Goal: Information Seeking & Learning: Learn about a topic

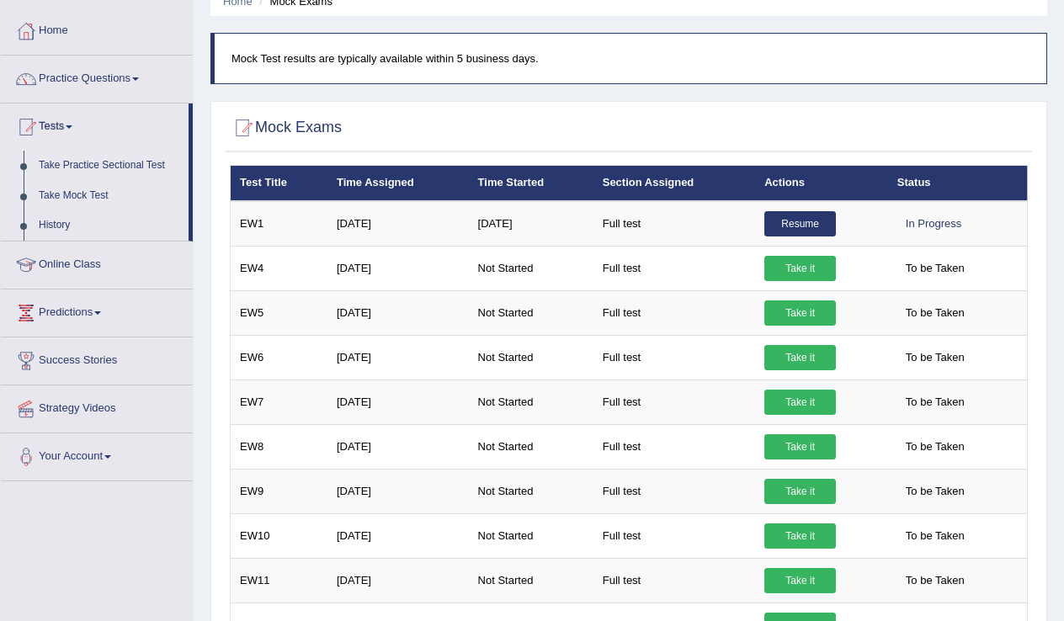
click at [103, 168] on link "Take Practice Sectional Test" at bounding box center [109, 166] width 157 height 30
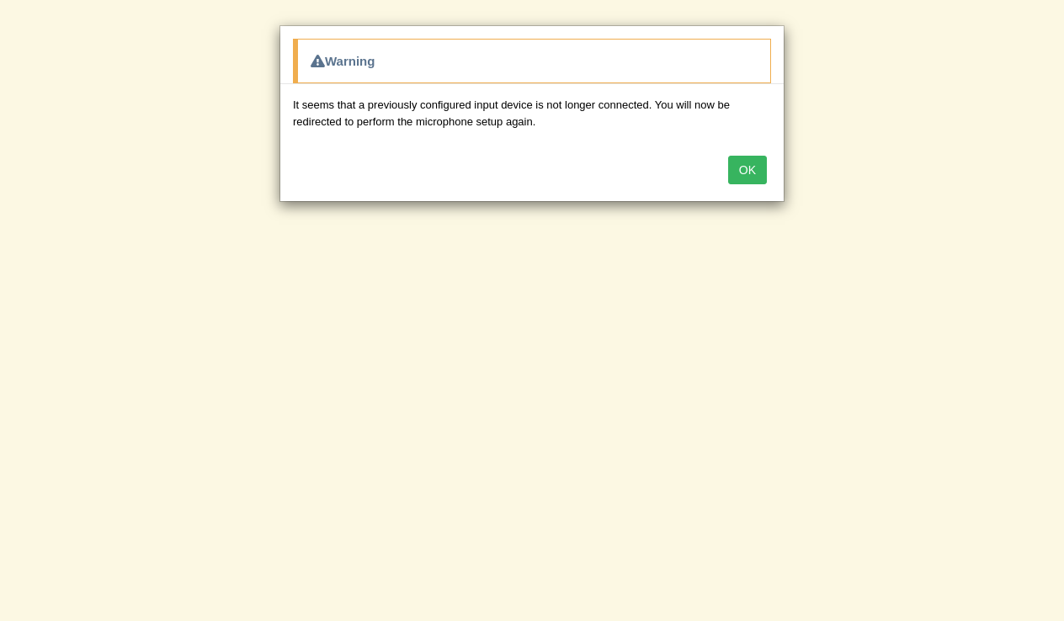
click at [753, 169] on button "OK" at bounding box center [747, 170] width 39 height 29
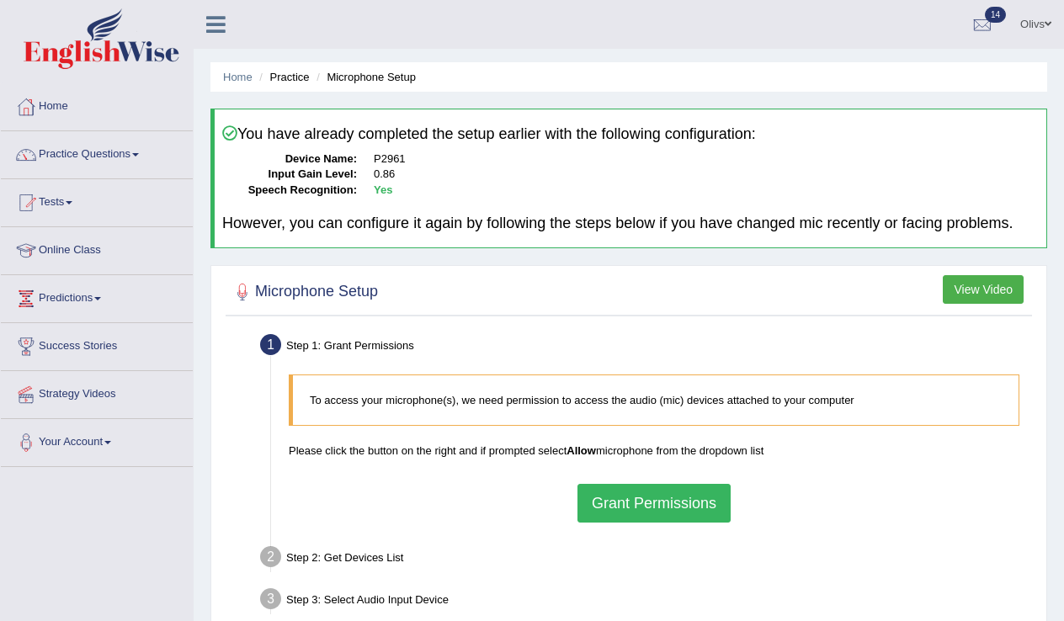
click at [686, 523] on button "Grant Permissions" at bounding box center [654, 503] width 153 height 39
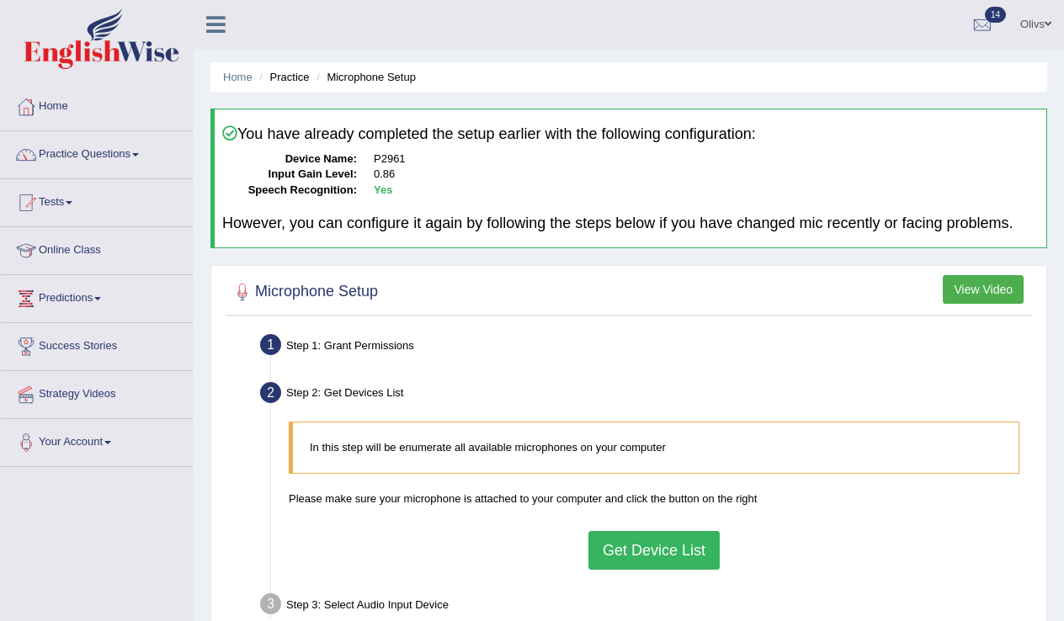
click at [645, 566] on button "Get Device List" at bounding box center [654, 550] width 131 height 39
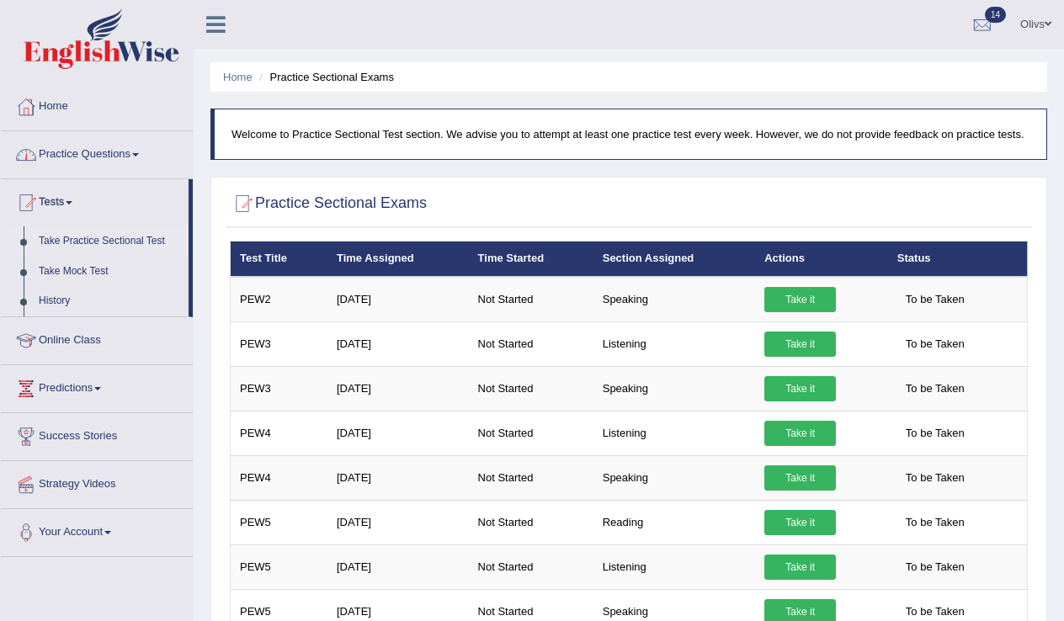
click at [124, 151] on link "Practice Questions" at bounding box center [97, 152] width 192 height 42
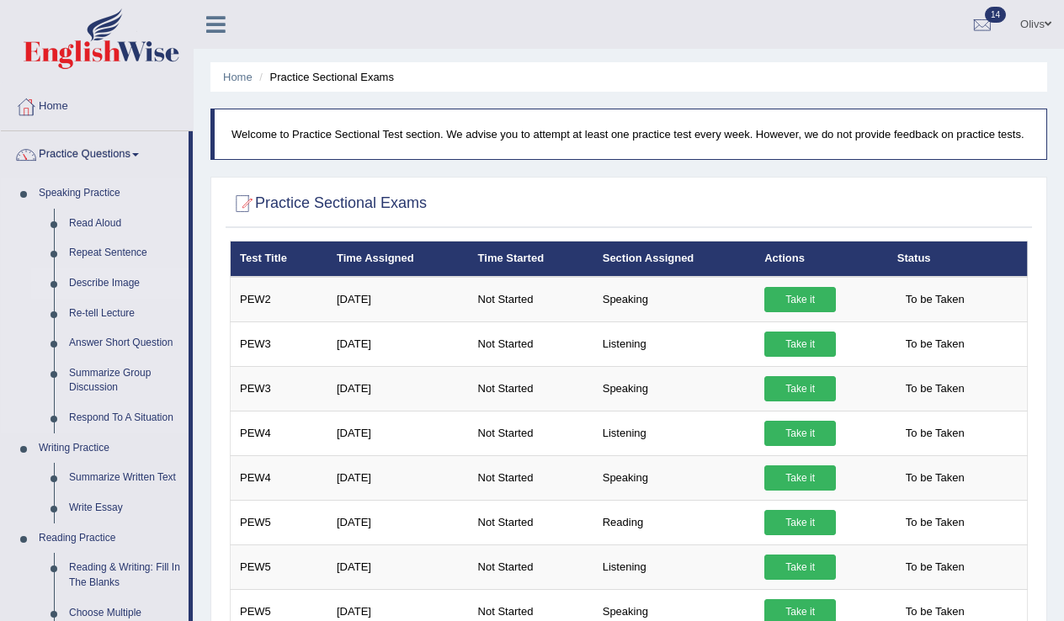
click at [126, 284] on link "Describe Image" at bounding box center [124, 284] width 127 height 30
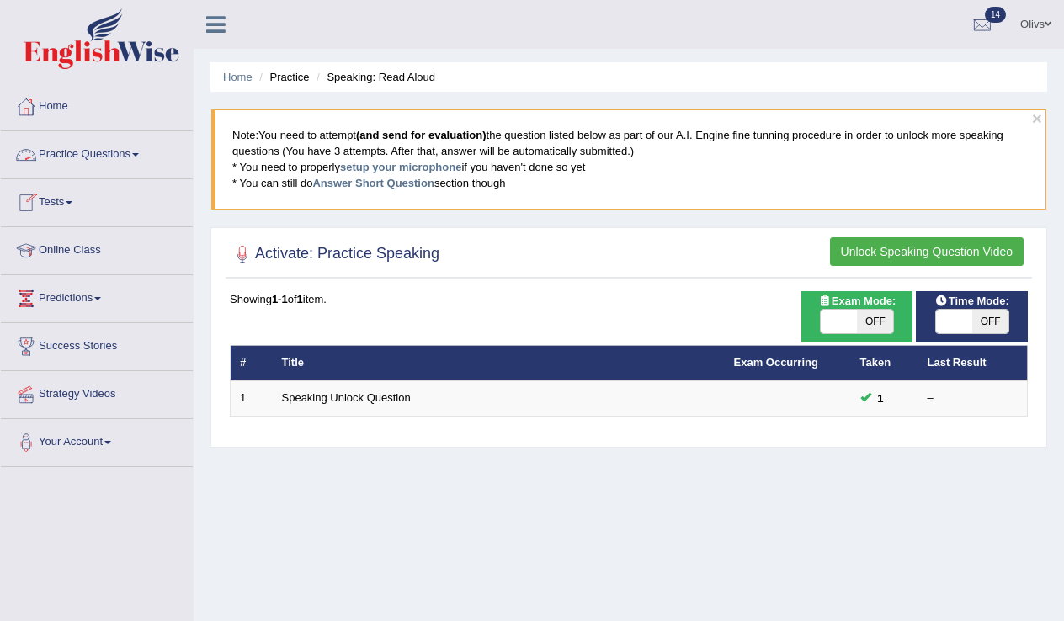
click at [129, 157] on link "Practice Questions" at bounding box center [97, 152] width 192 height 42
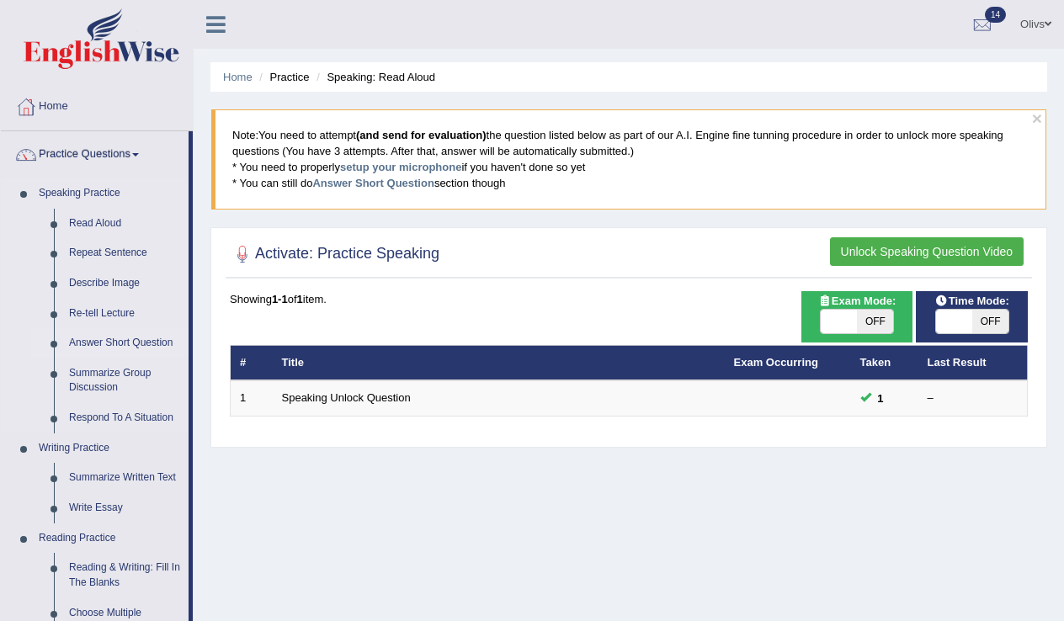
click at [136, 345] on link "Answer Short Question" at bounding box center [124, 343] width 127 height 30
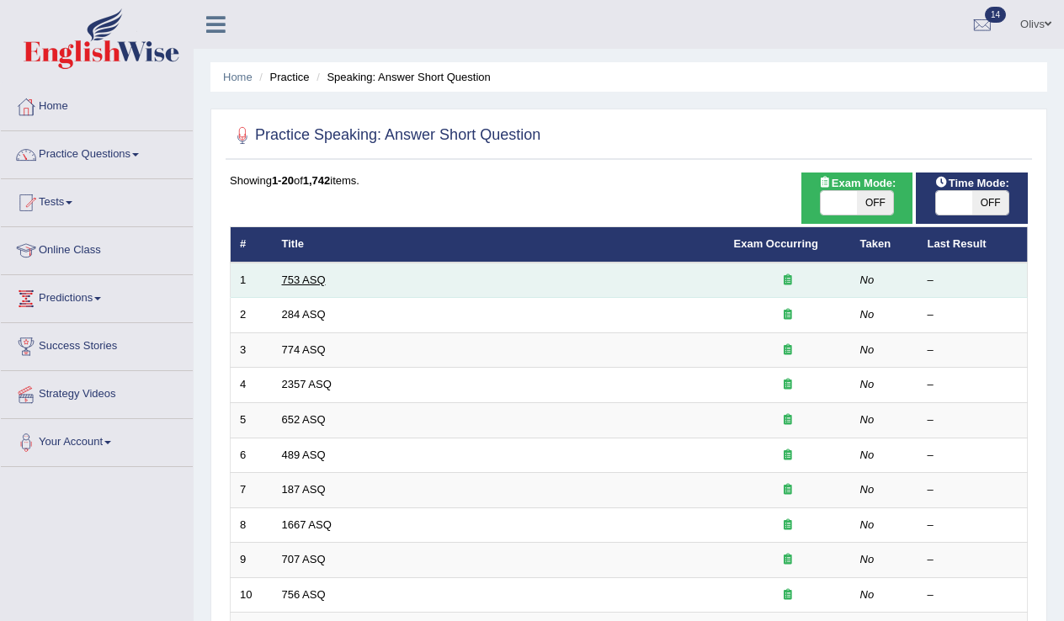
click at [311, 279] on link "753 ASQ" at bounding box center [304, 280] width 44 height 13
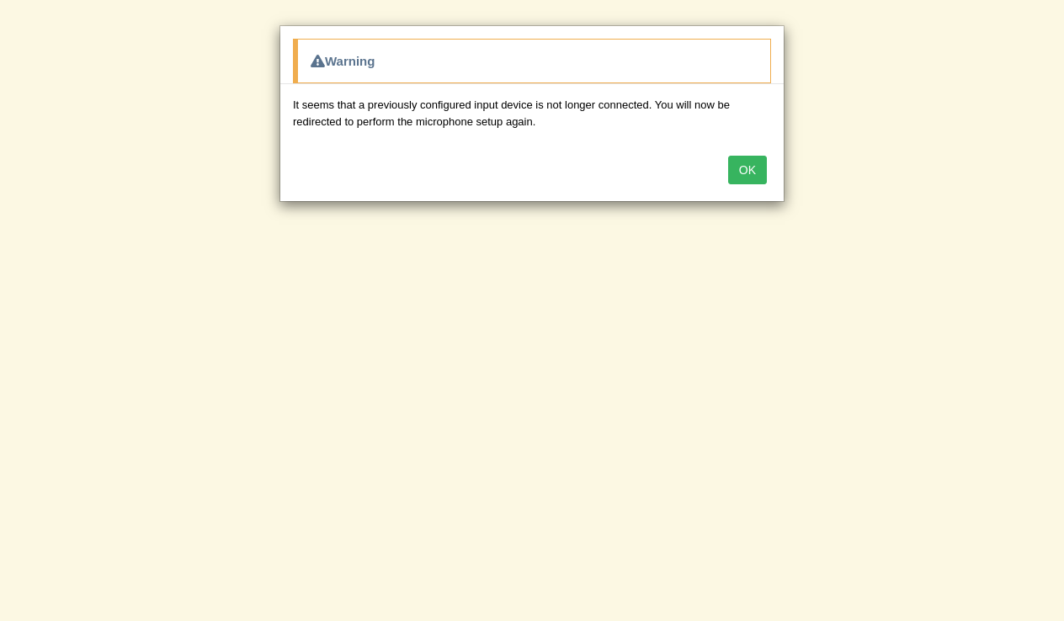
click at [749, 172] on button "OK" at bounding box center [747, 170] width 39 height 29
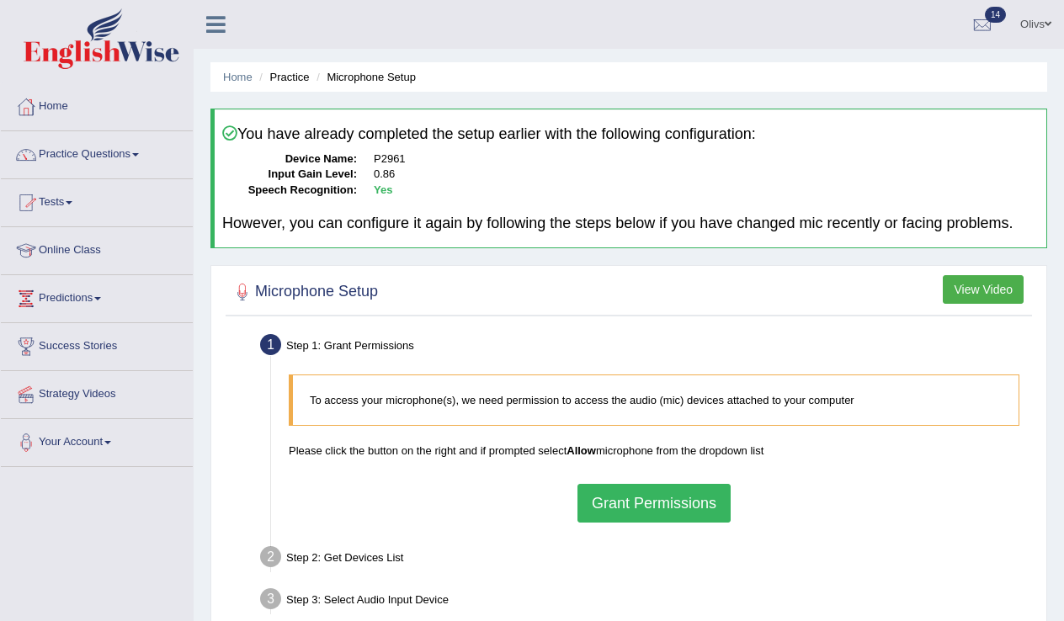
click at [127, 157] on link "Practice Questions" at bounding box center [97, 152] width 192 height 42
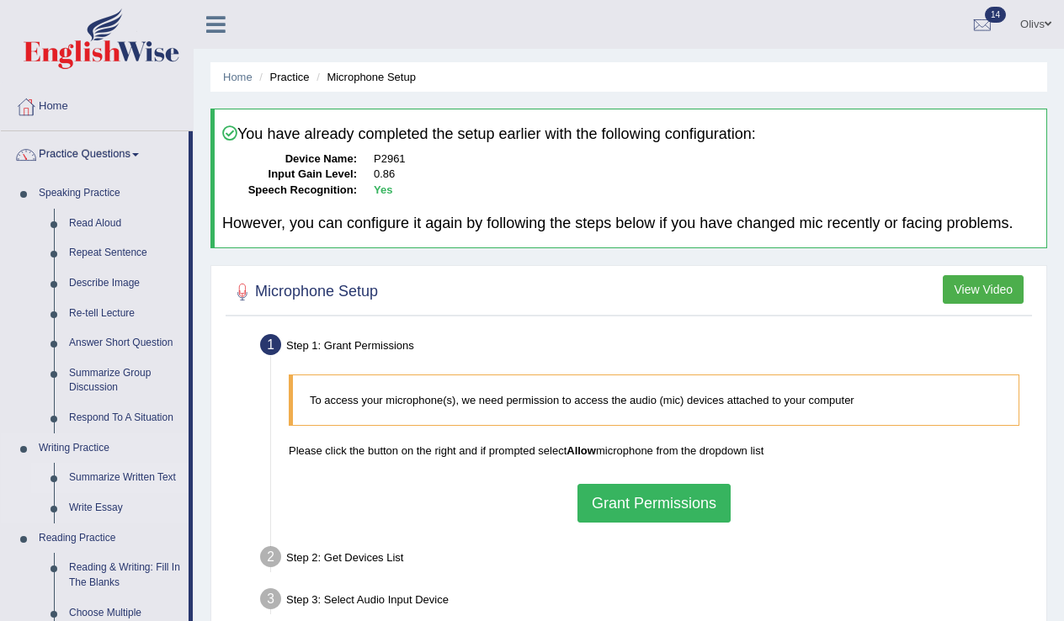
click at [115, 472] on link "Summarize Written Text" at bounding box center [124, 478] width 127 height 30
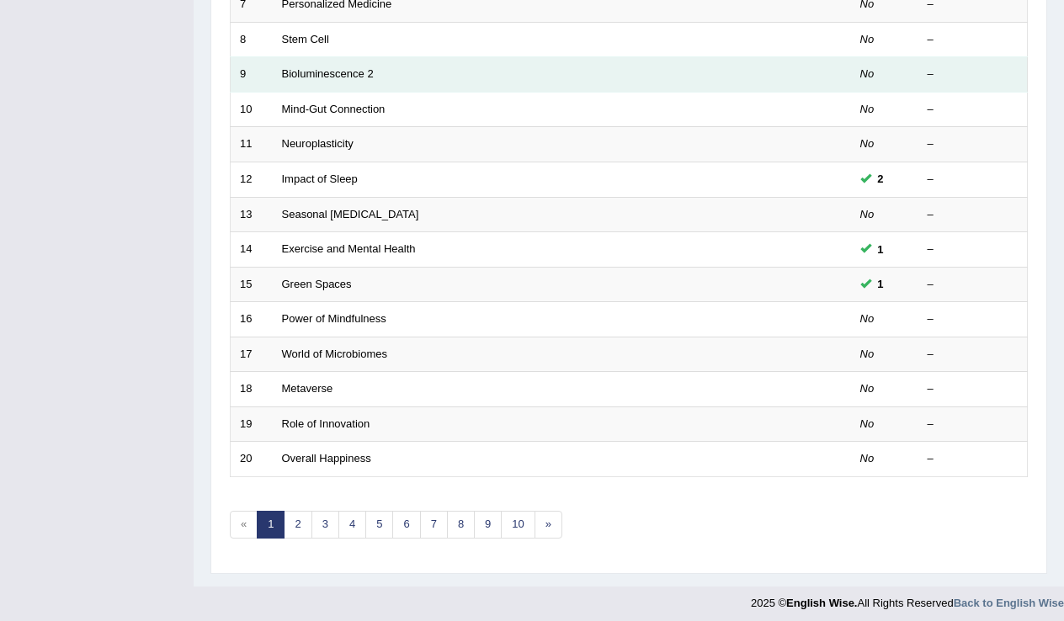
scroll to position [482, 0]
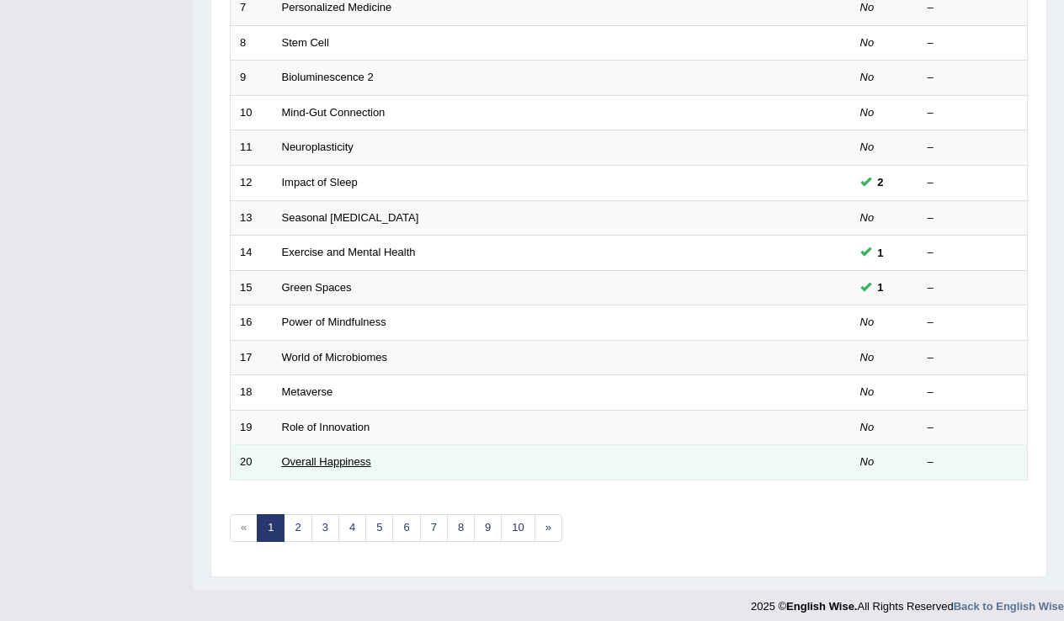
click at [307, 456] on link "Overall Happiness" at bounding box center [326, 462] width 89 height 13
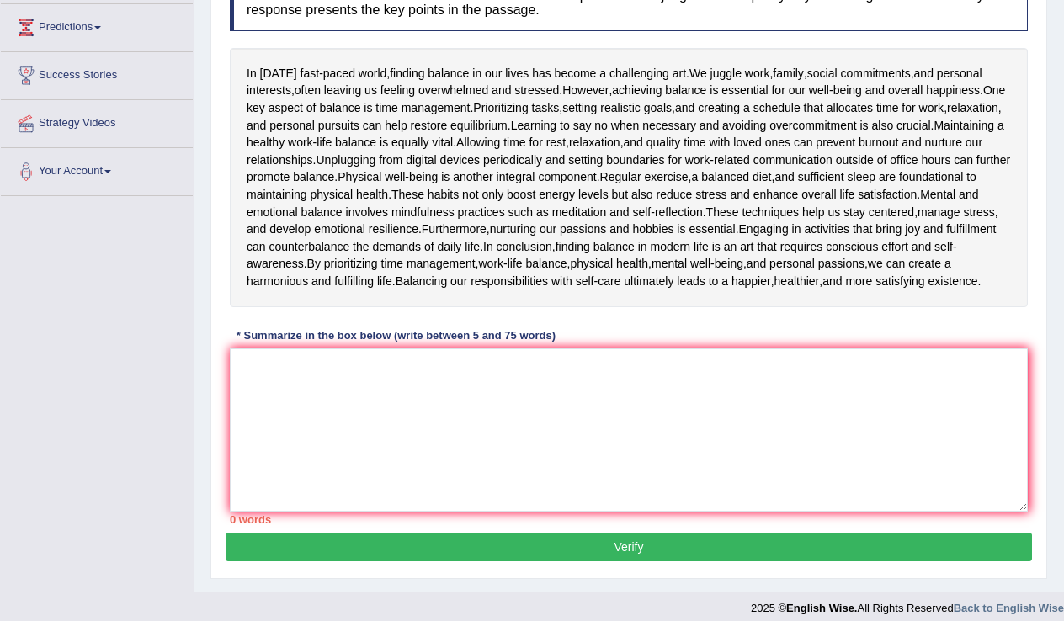
scroll to position [290, 0]
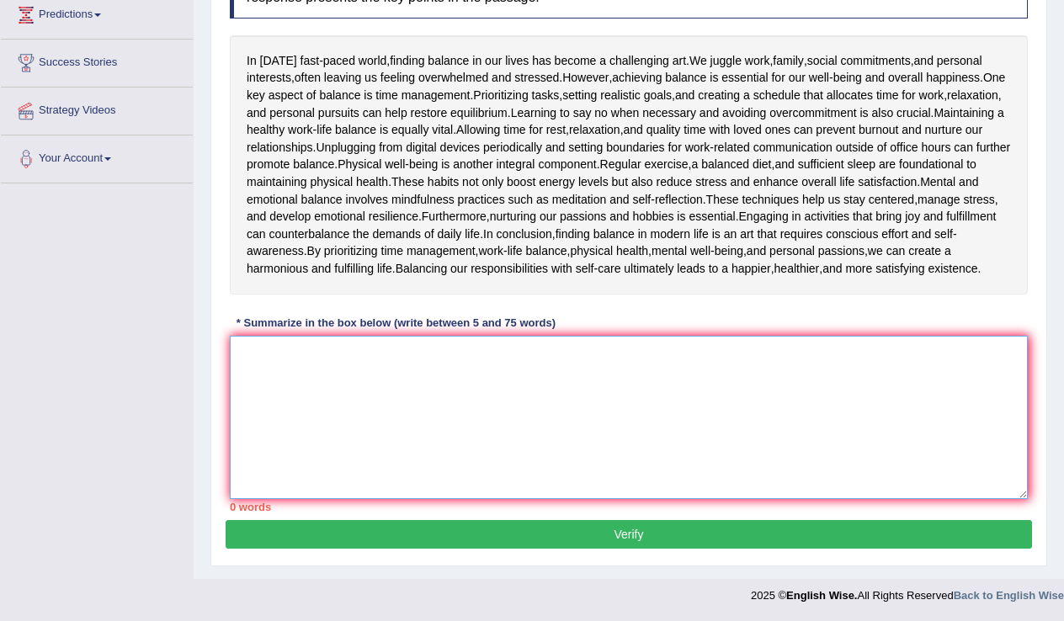
click at [238, 354] on textarea at bounding box center [629, 417] width 798 height 163
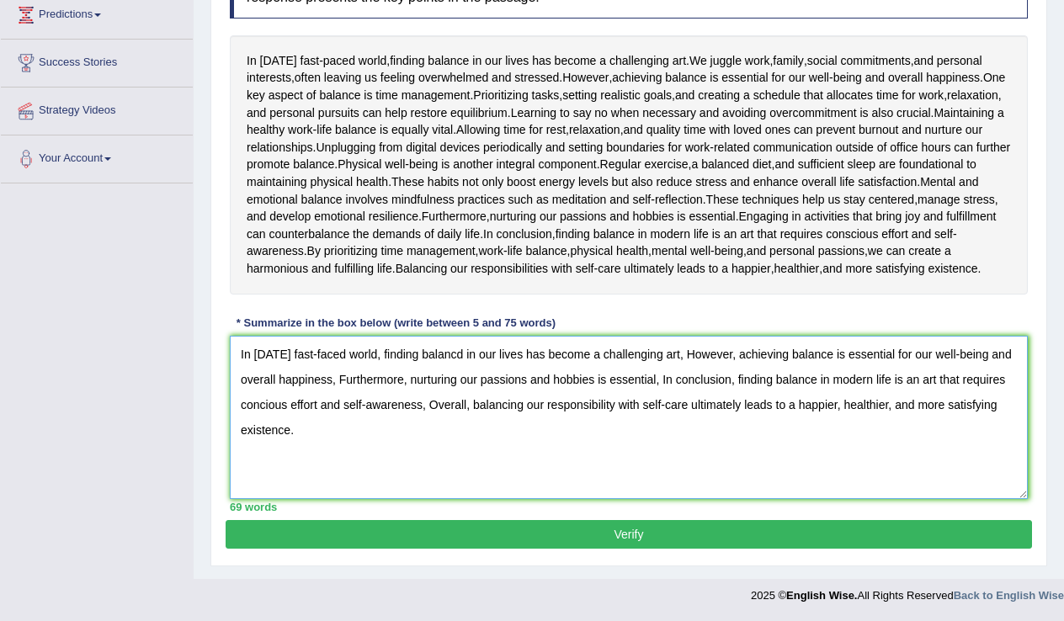
click at [463, 365] on textarea "In today's fast-faced world, finding balancd in our lives has become a challeng…" at bounding box center [629, 417] width 798 height 163
click at [476, 358] on textarea "In today's fast-faced world, finding balanced in our lives has become a challen…" at bounding box center [629, 417] width 798 height 163
type textarea "In today's fast-faced world, finding balance in our lives has become a challeng…"
click at [644, 538] on button "Verify" at bounding box center [629, 534] width 807 height 29
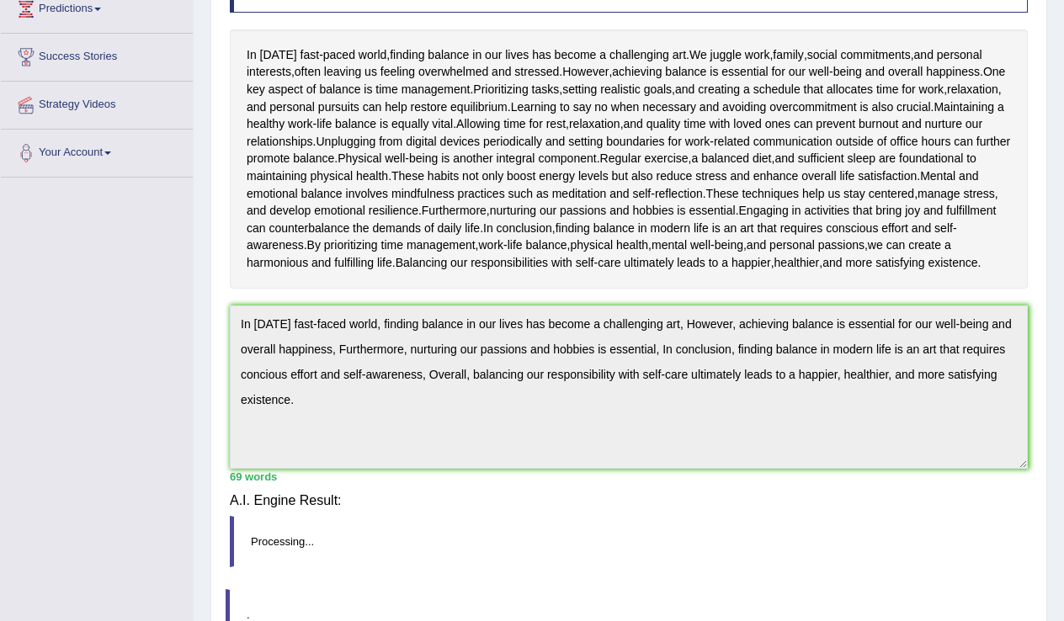
scroll to position [263, 0]
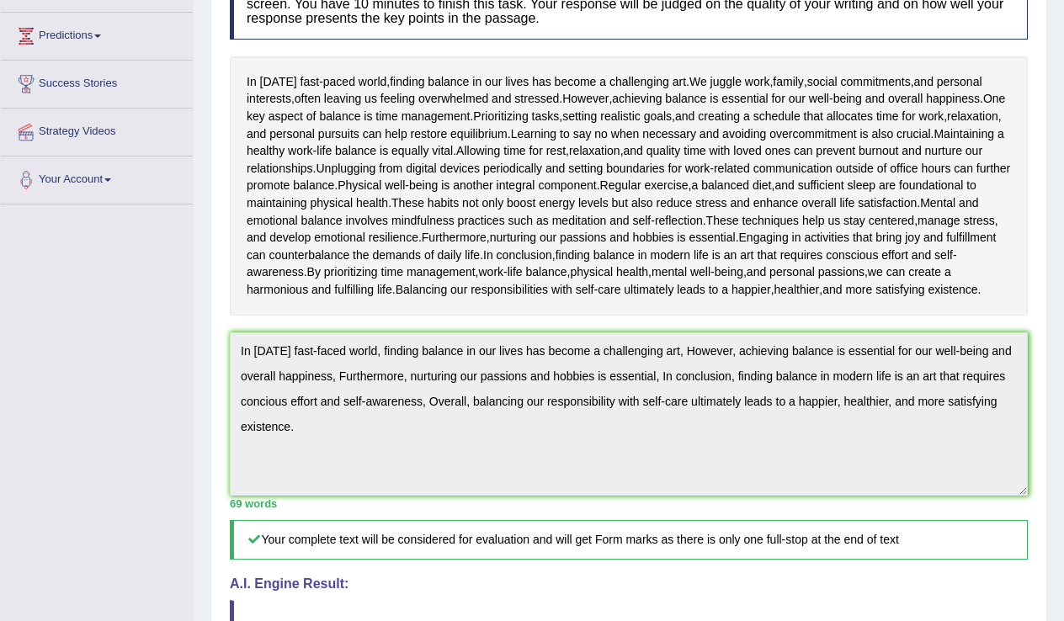
click at [930, 592] on h4 "A.I. Engine Result:" at bounding box center [629, 584] width 798 height 15
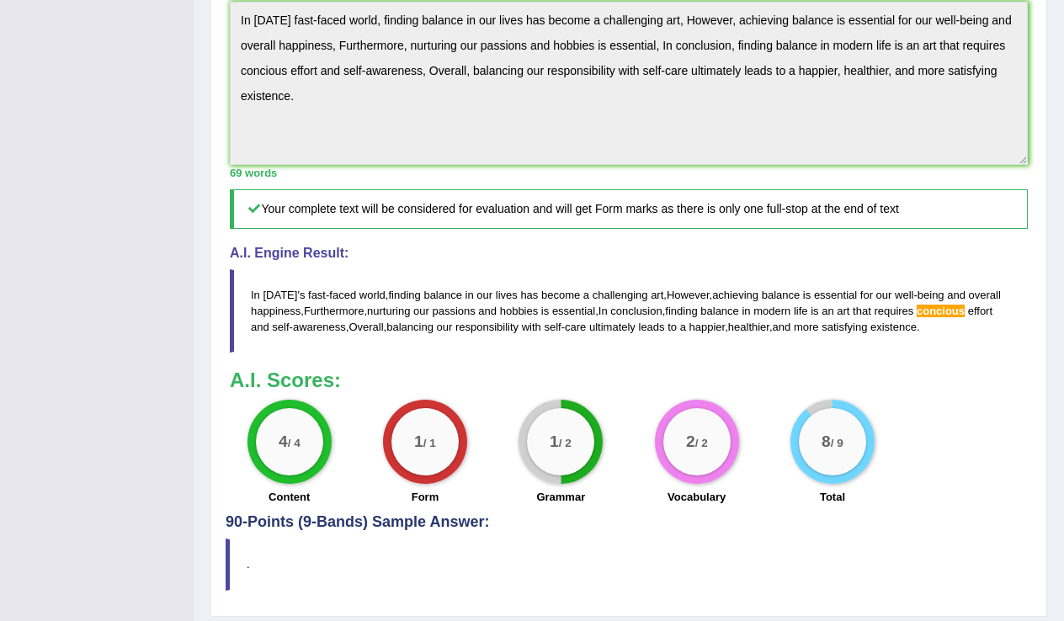
scroll to position [594, 0]
click at [442, 509] on div "Form" at bounding box center [424, 498] width 119 height 20
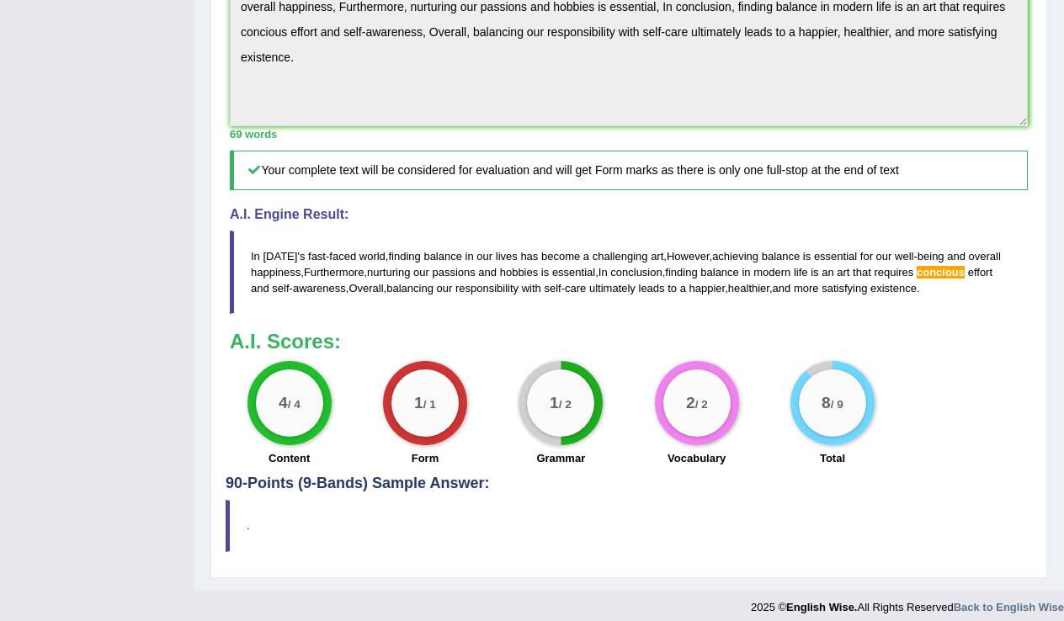
scroll to position [674, 0]
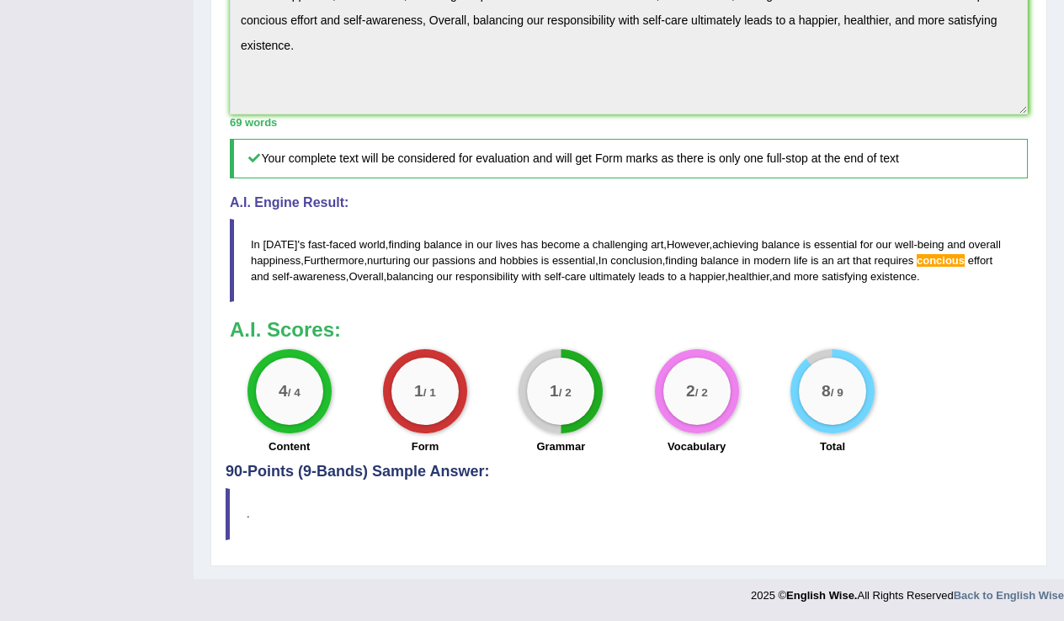
click at [231, 504] on blockquote "." at bounding box center [629, 513] width 807 height 51
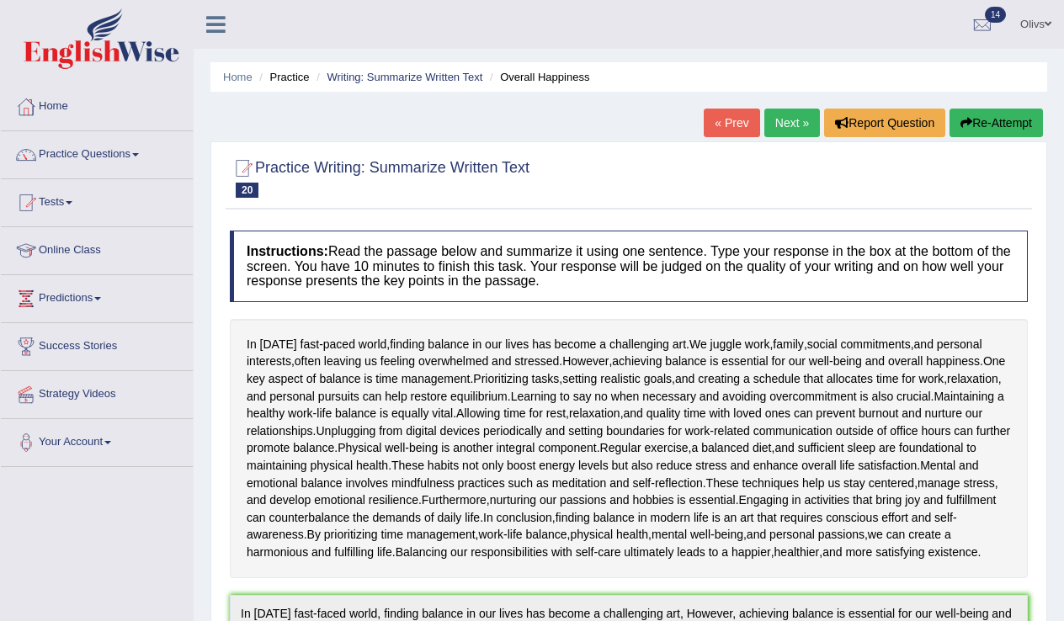
scroll to position [0, 0]
click at [775, 125] on link "Next »" at bounding box center [793, 123] width 56 height 29
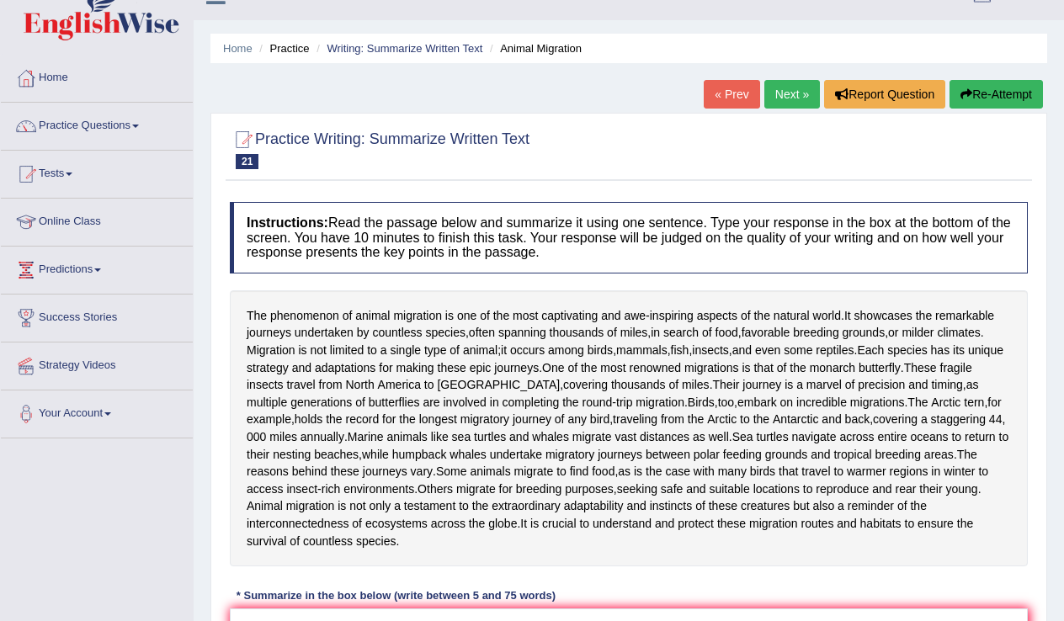
scroll to position [-2, 0]
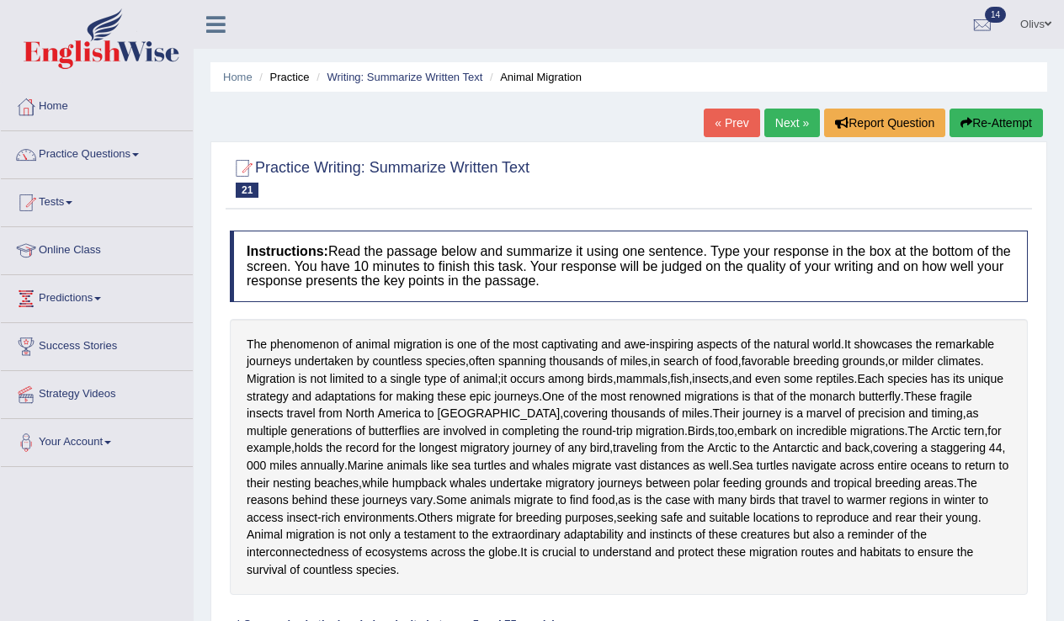
click at [775, 126] on link "Next »" at bounding box center [793, 123] width 56 height 29
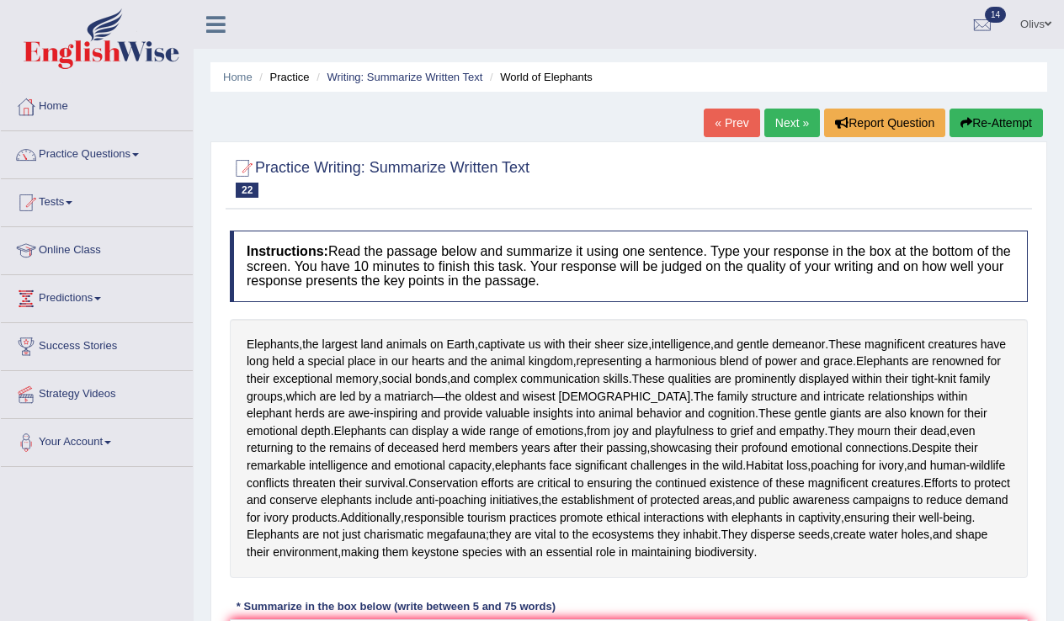
click at [775, 126] on link "Next »" at bounding box center [793, 123] width 56 height 29
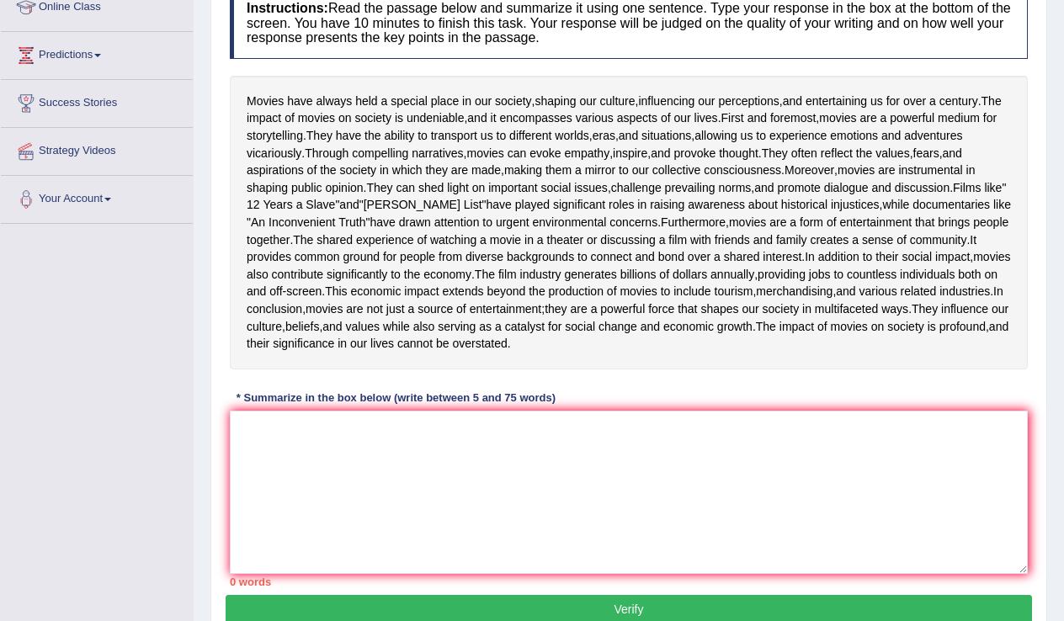
scroll to position [258, 0]
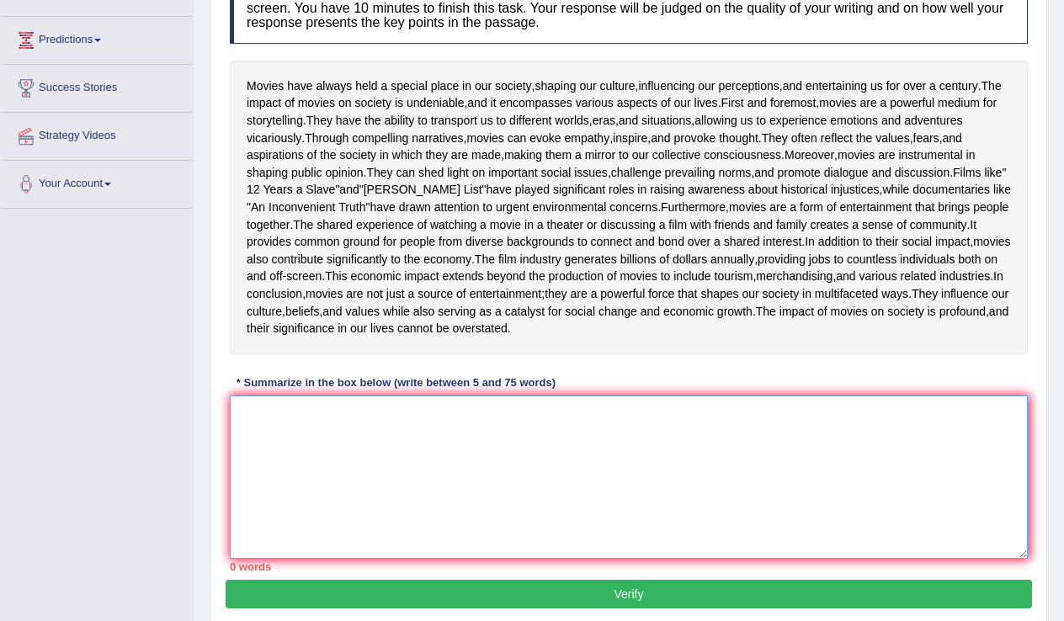
click at [249, 536] on textarea at bounding box center [629, 477] width 798 height 163
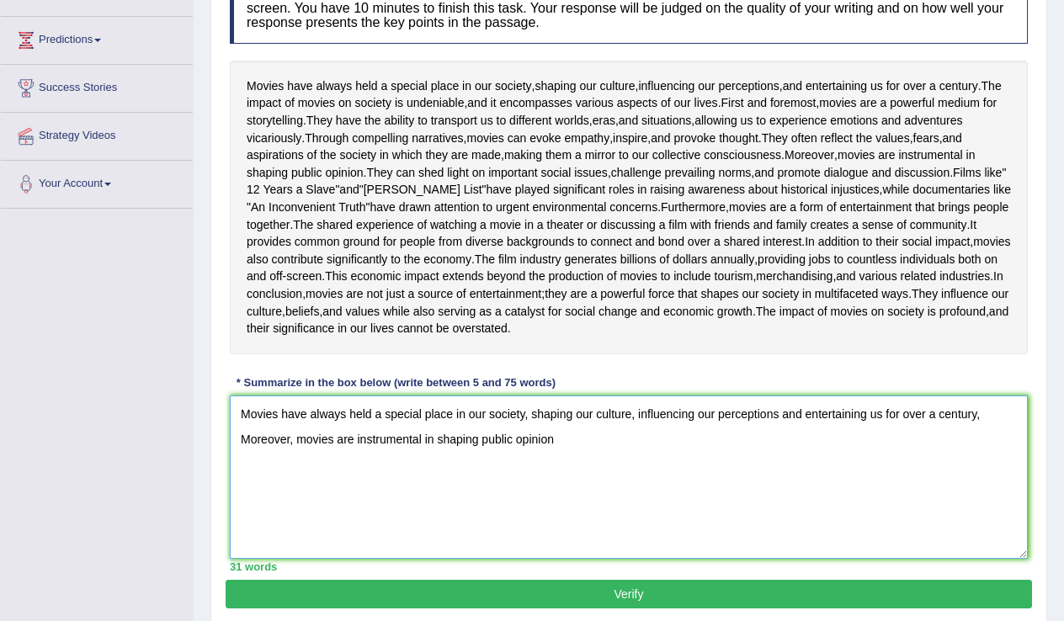
click at [684, 559] on textarea "Movies have always held a special place in our society, shaping our culture, in…" at bounding box center [629, 477] width 798 height 163
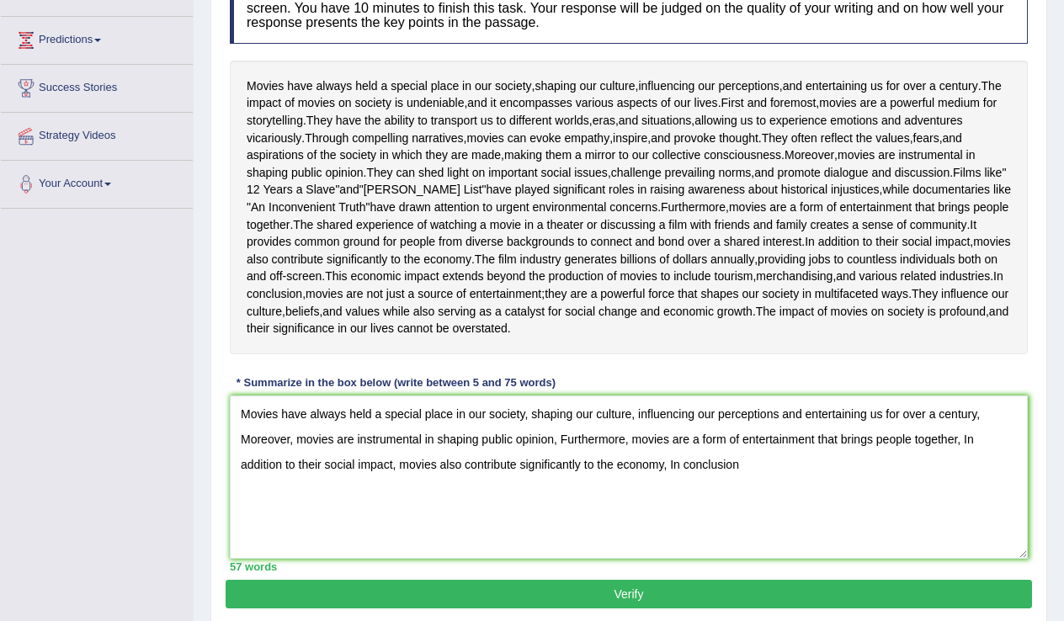
click at [1033, 592] on div "Practice Writing: Summarize Written Text 23 Impact of Movies Instructions: Read…" at bounding box center [629, 254] width 837 height 743
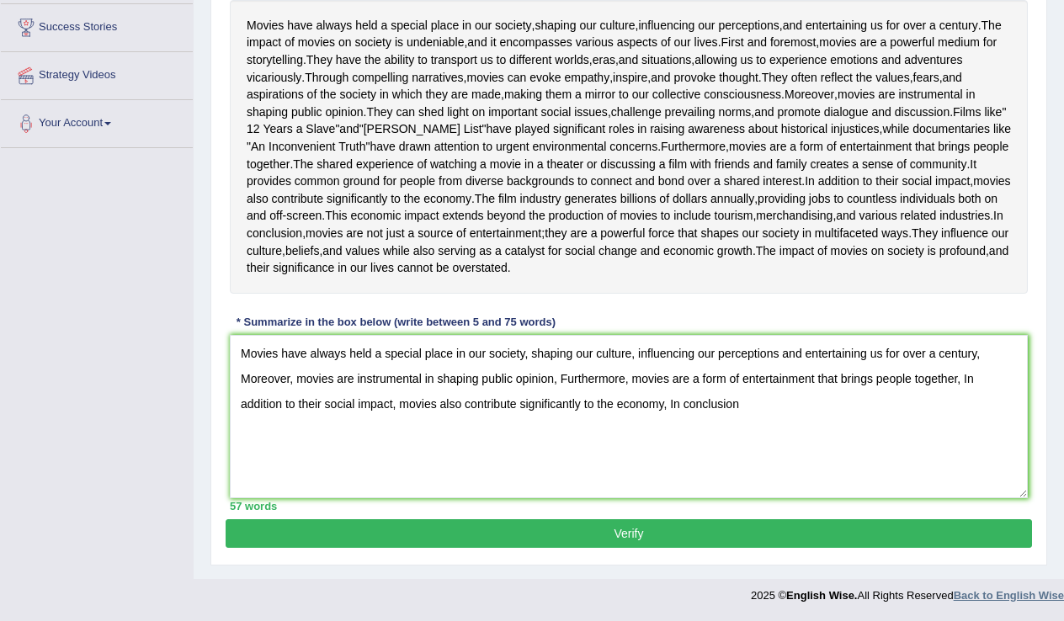
scroll to position [445, 0]
click at [750, 406] on textarea "Movies have always held a special place in our society, shaping our culture, in…" at bounding box center [629, 416] width 798 height 163
type textarea "Movies have always held a special place in our society, shaping our culture, in…"
click at [617, 535] on button "Verify" at bounding box center [629, 534] width 807 height 29
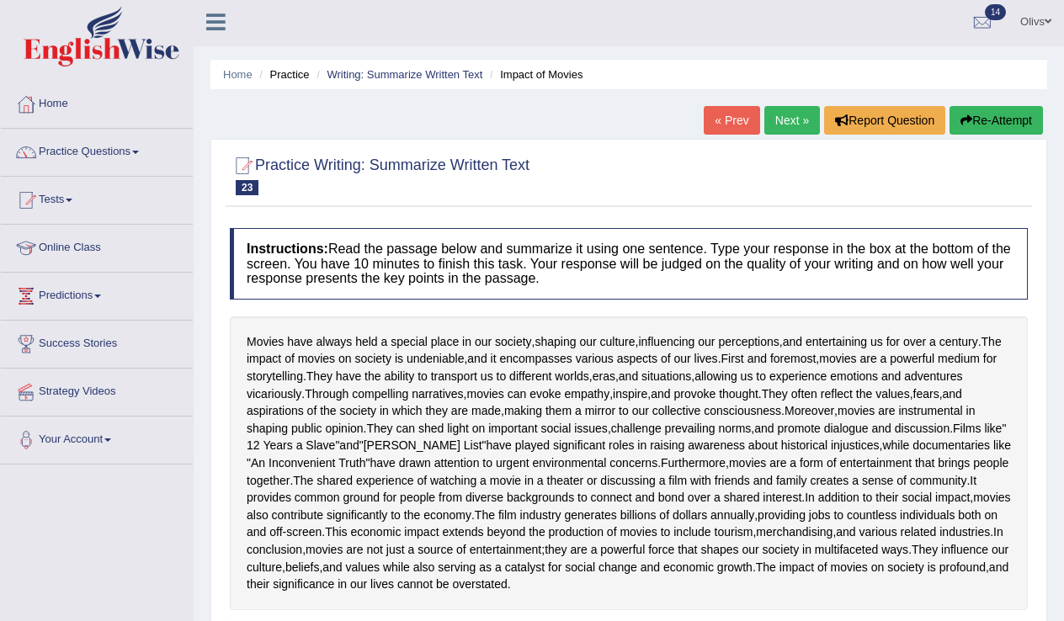
scroll to position [-1, 0]
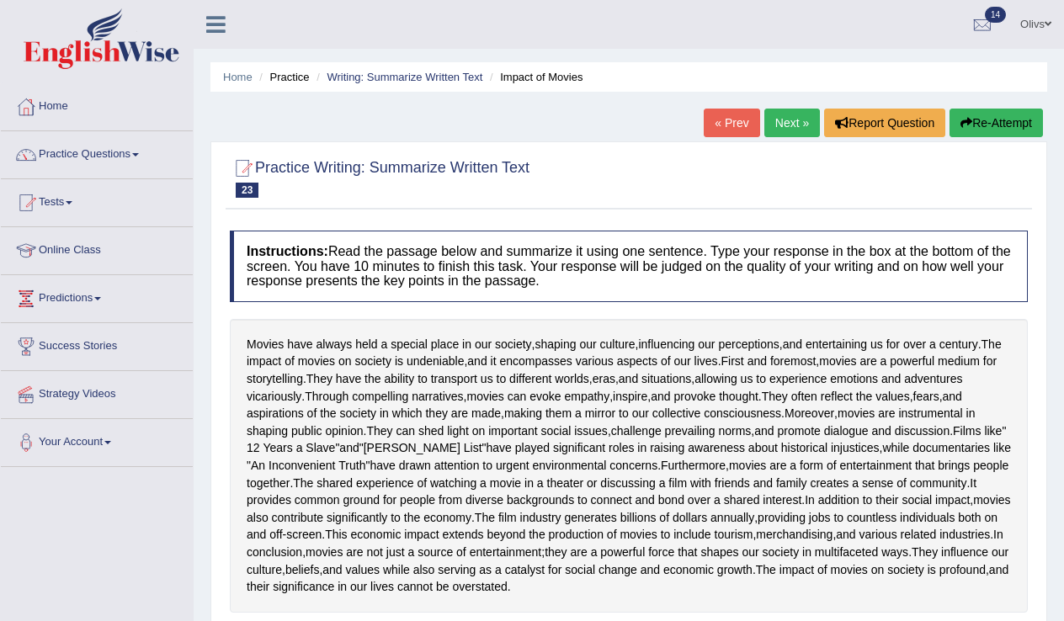
click at [775, 128] on link "Next »" at bounding box center [793, 123] width 56 height 29
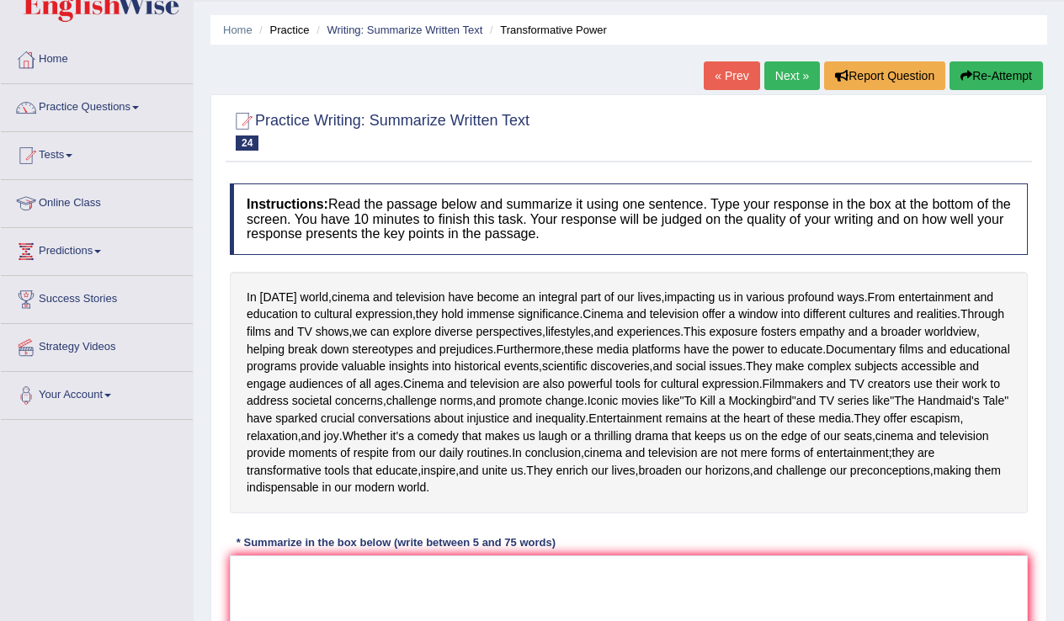
scroll to position [-1, 0]
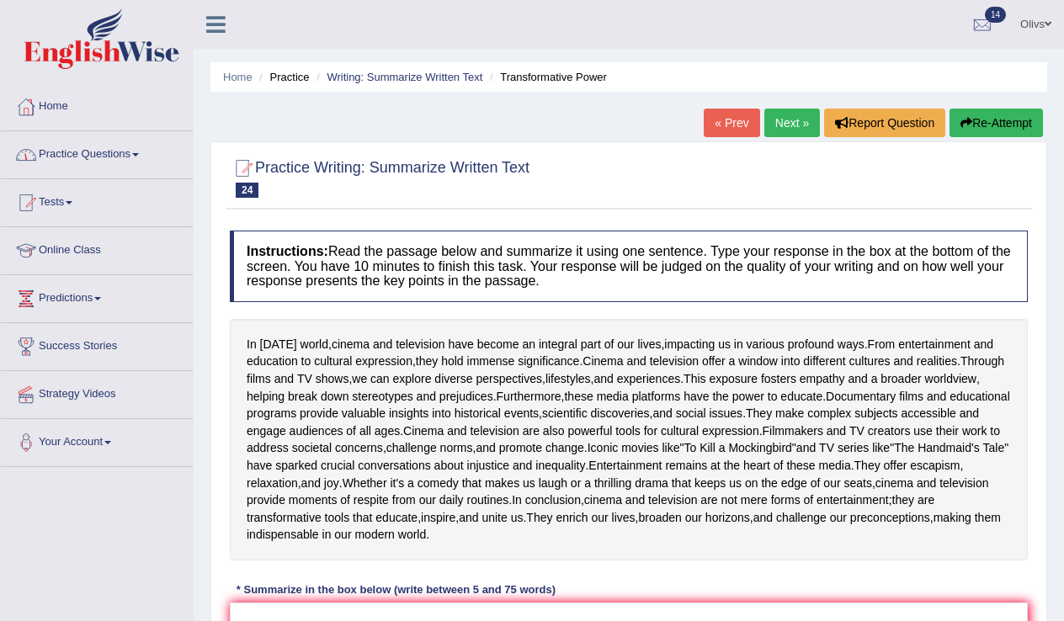
click at [107, 153] on link "Practice Questions" at bounding box center [97, 152] width 192 height 42
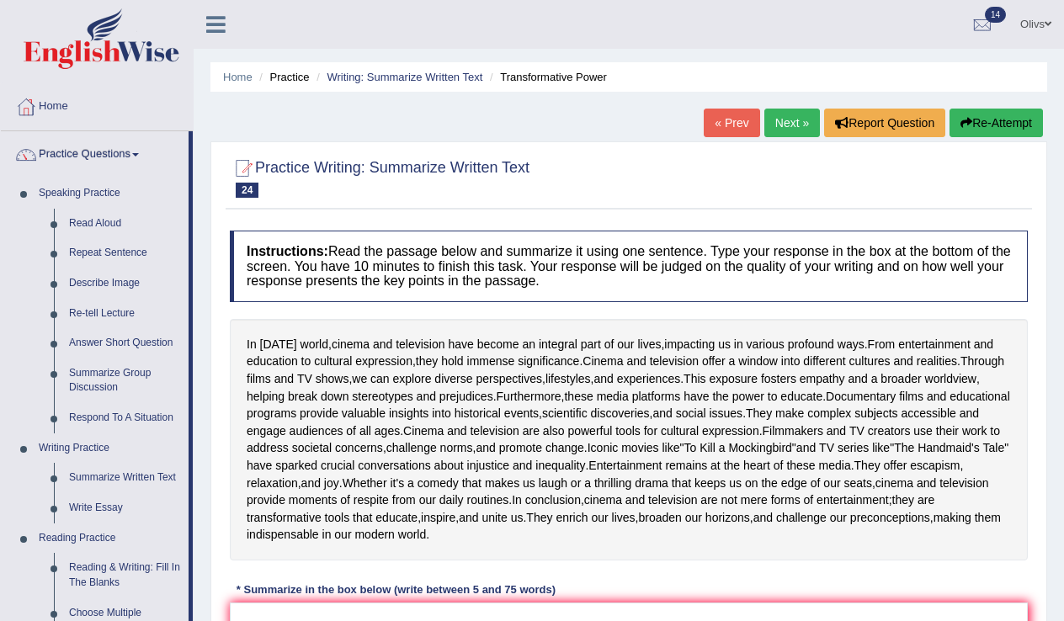
scroll to position [0, 0]
click at [114, 504] on link "Write Essay" at bounding box center [124, 508] width 127 height 30
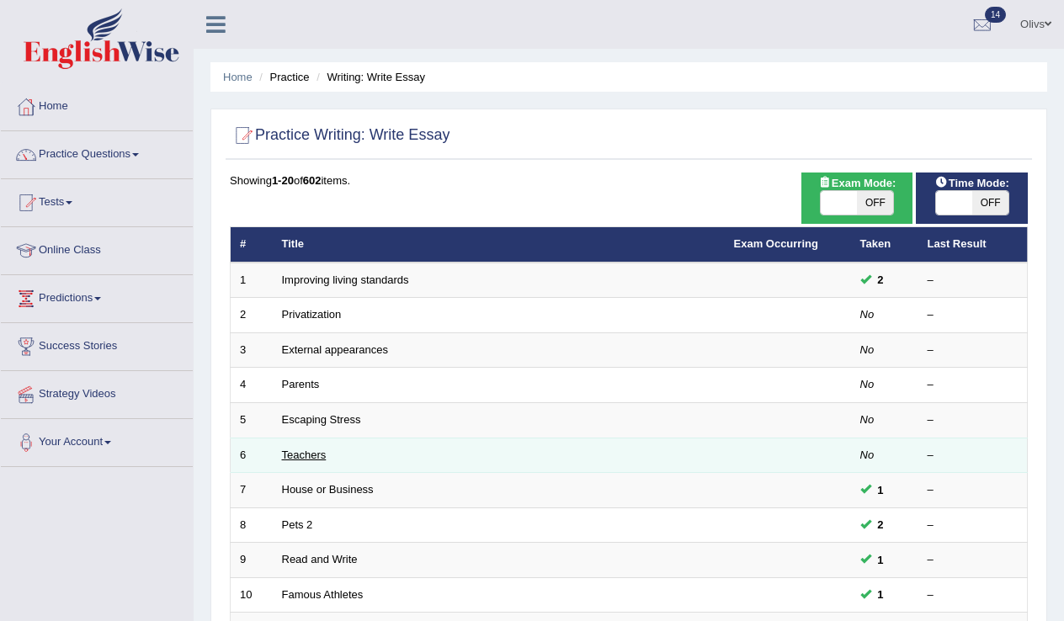
click at [312, 453] on link "Teachers" at bounding box center [304, 455] width 45 height 13
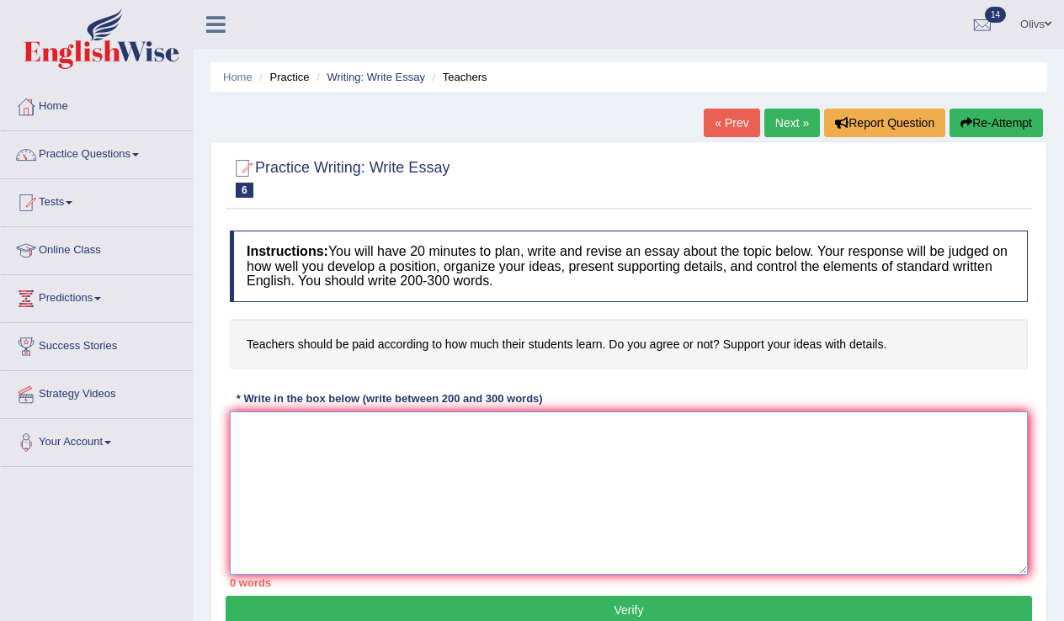
click at [257, 422] on textarea at bounding box center [629, 493] width 798 height 163
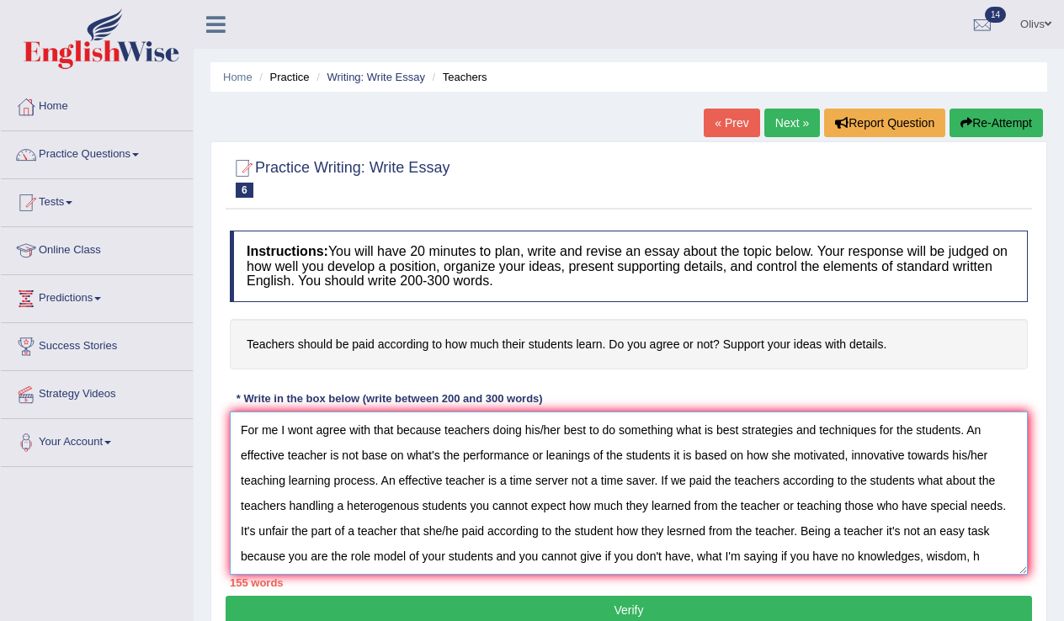
click at [931, 555] on textarea "For me I wont agree with that because teachers doing his/her best to do somethi…" at bounding box center [629, 493] width 798 height 163
click at [987, 554] on textarea "For me I wont agree with that because teachers doing his/her best to do somethi…" at bounding box center [629, 493] width 798 height 163
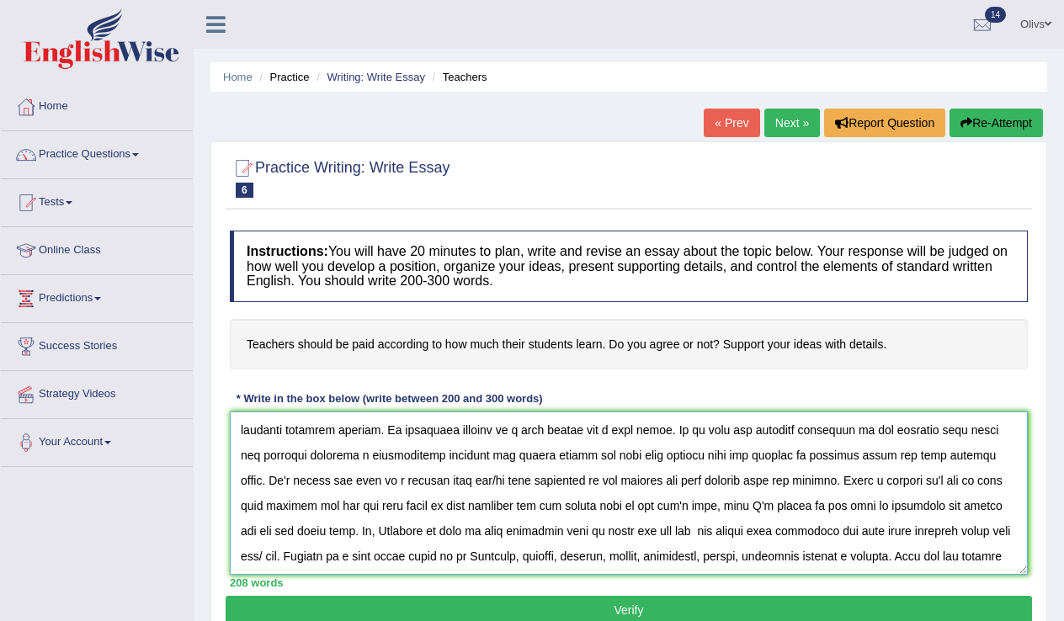
scroll to position [51, 0]
type textarea "For me I wont agree with that because teachers doing his/her best to do somethi…"
click at [689, 611] on button "Verify" at bounding box center [629, 610] width 807 height 29
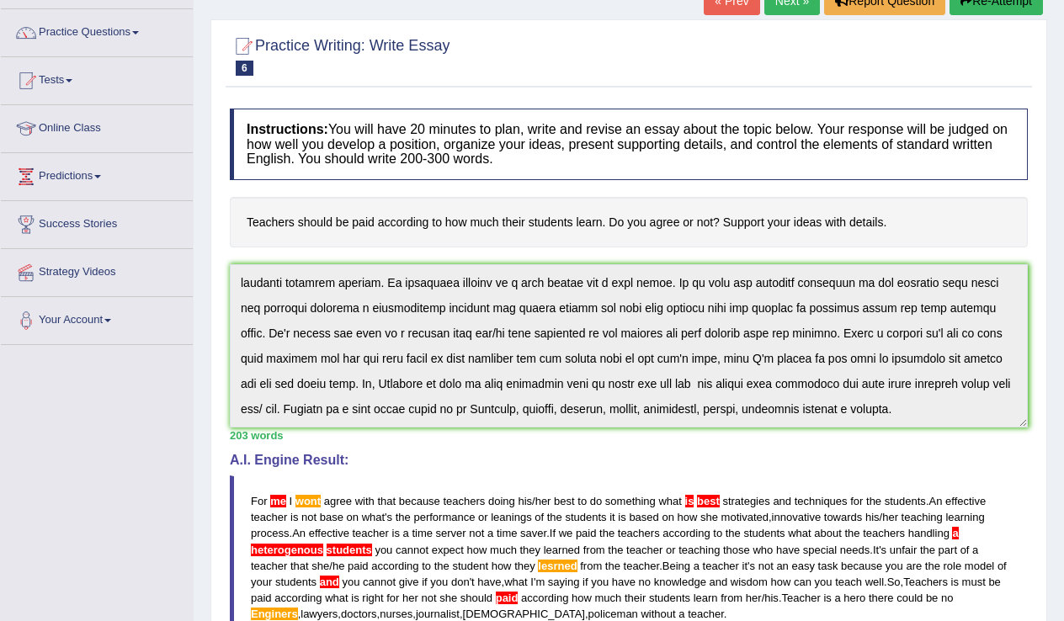
scroll to position [54, 0]
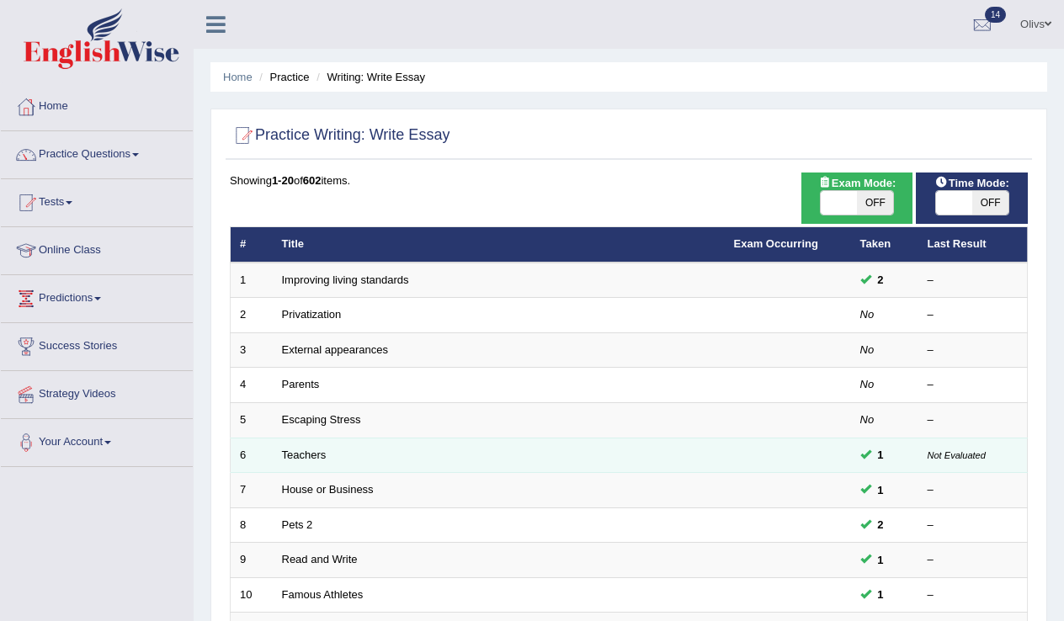
click at [354, 457] on td "Teachers" at bounding box center [499, 455] width 452 height 35
click at [304, 450] on link "Teachers" at bounding box center [304, 455] width 45 height 13
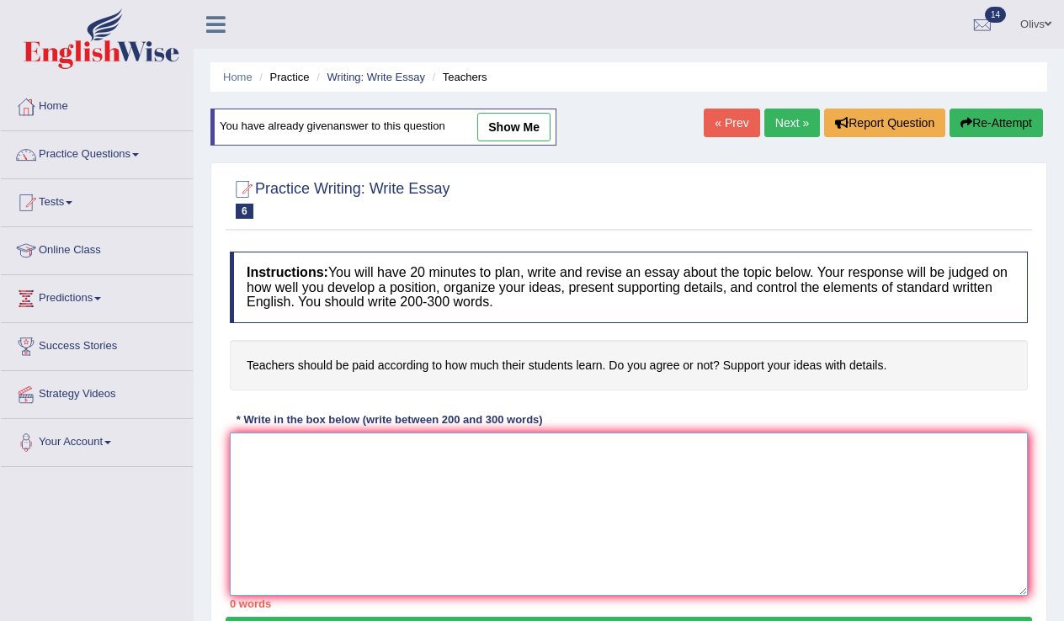
click at [257, 445] on textarea at bounding box center [629, 514] width 798 height 163
click at [249, 450] on textarea "paying teachers" at bounding box center [629, 514] width 798 height 163
click at [327, 450] on textarea "Paying teachers" at bounding box center [629, 514] width 798 height 163
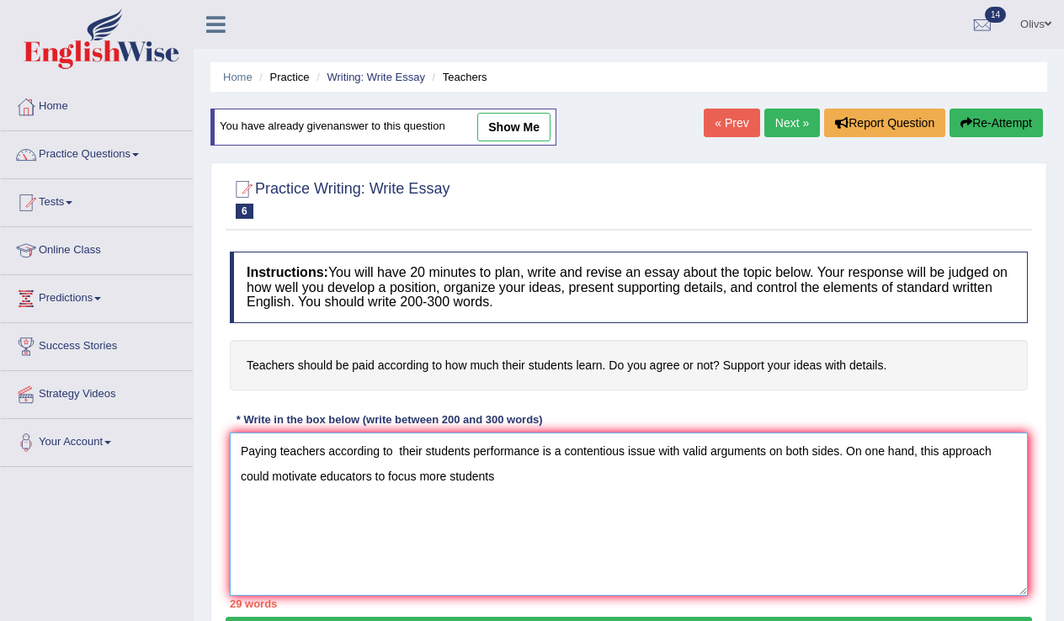
click at [454, 477] on textarea "Paying teachers according to their students performance is a contentious issue …" at bounding box center [629, 514] width 798 height 163
click at [518, 474] on textarea "Paying teachers according to their students performance is a contentious issue …" at bounding box center [629, 514] width 798 height 163
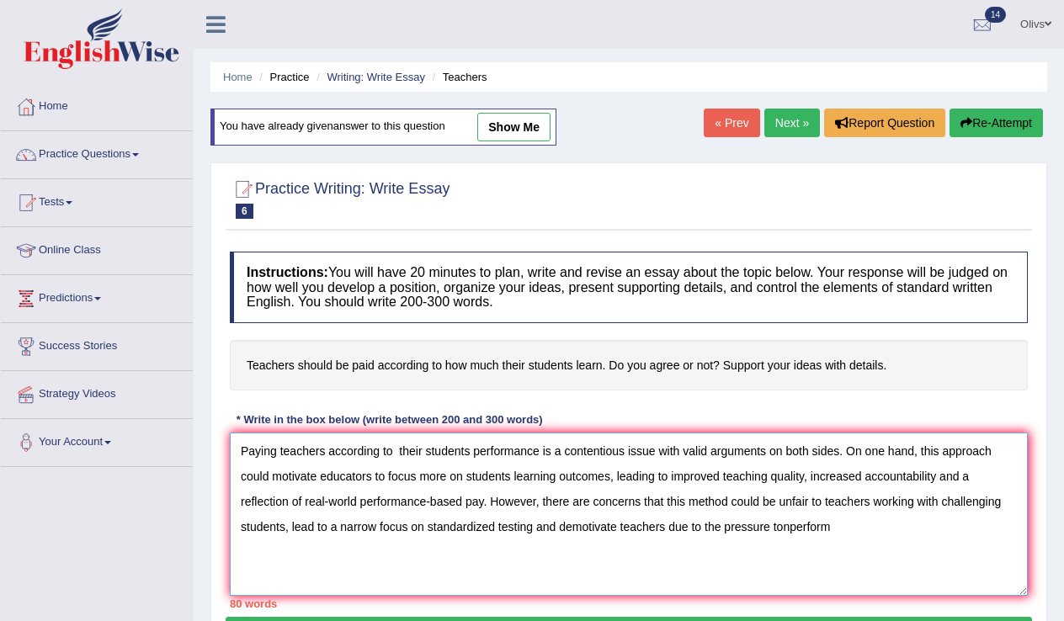
click at [796, 529] on textarea "Paying teachers according to their students performance is a contentious issue …" at bounding box center [629, 514] width 798 height 163
click at [835, 527] on textarea "Paying teachers according to their students performance is a contentious issue …" at bounding box center [629, 514] width 798 height 163
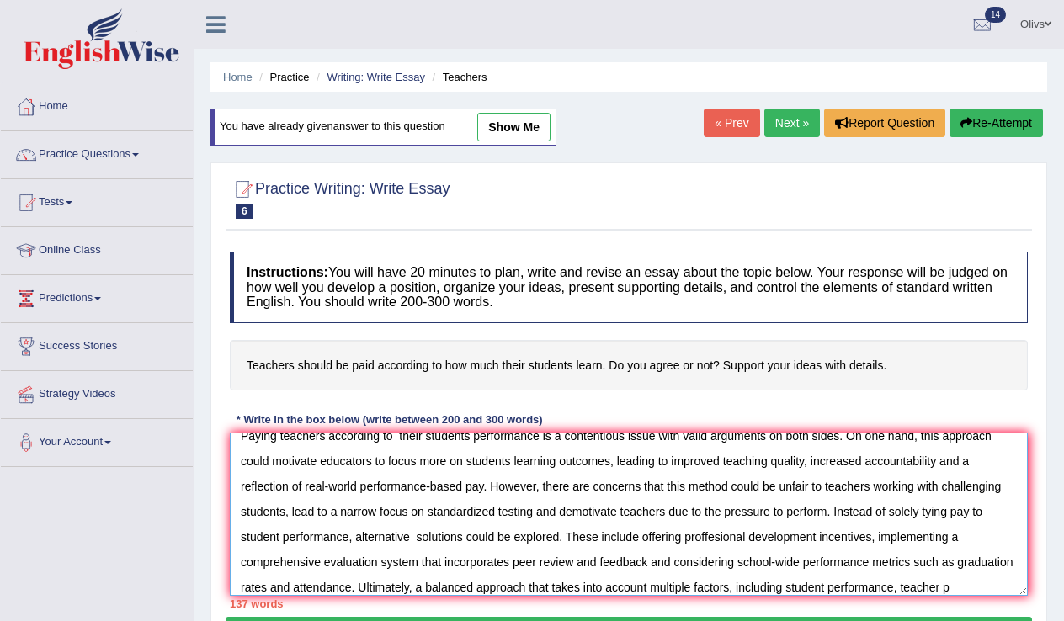
scroll to position [40, 0]
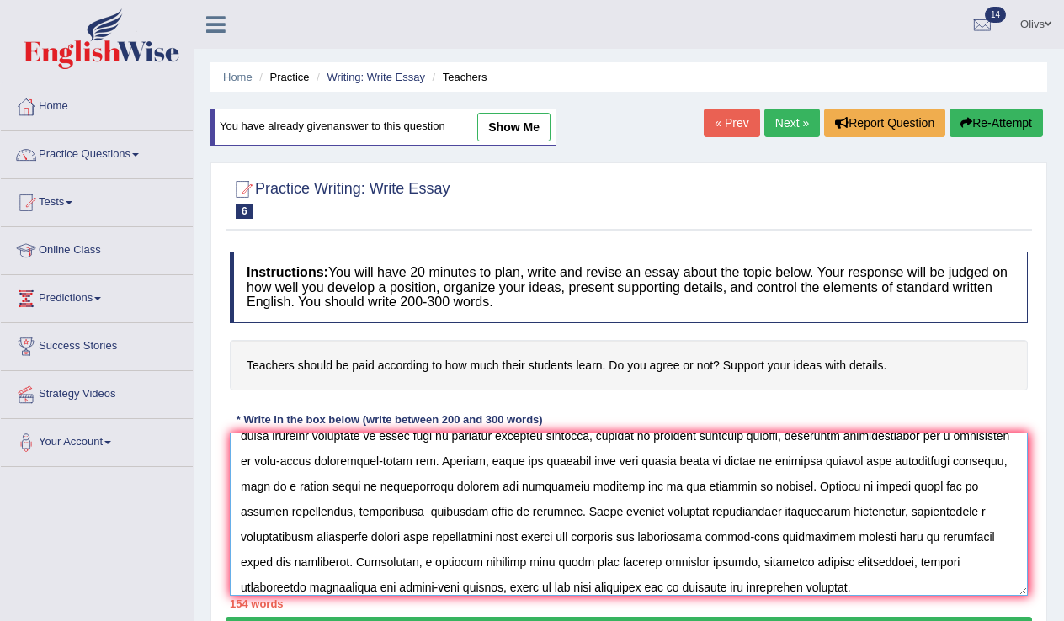
click at [352, 564] on textarea at bounding box center [629, 514] width 798 height 163
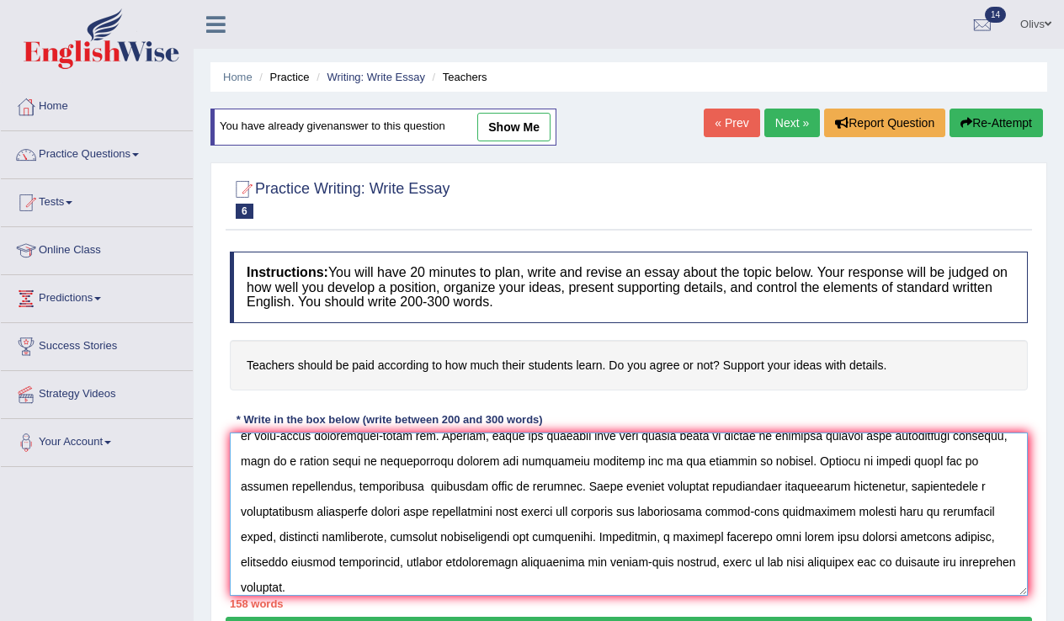
click at [631, 561] on textarea at bounding box center [629, 514] width 798 height 163
click at [429, 589] on textarea at bounding box center [629, 514] width 798 height 163
click at [884, 489] on textarea at bounding box center [629, 514] width 798 height 163
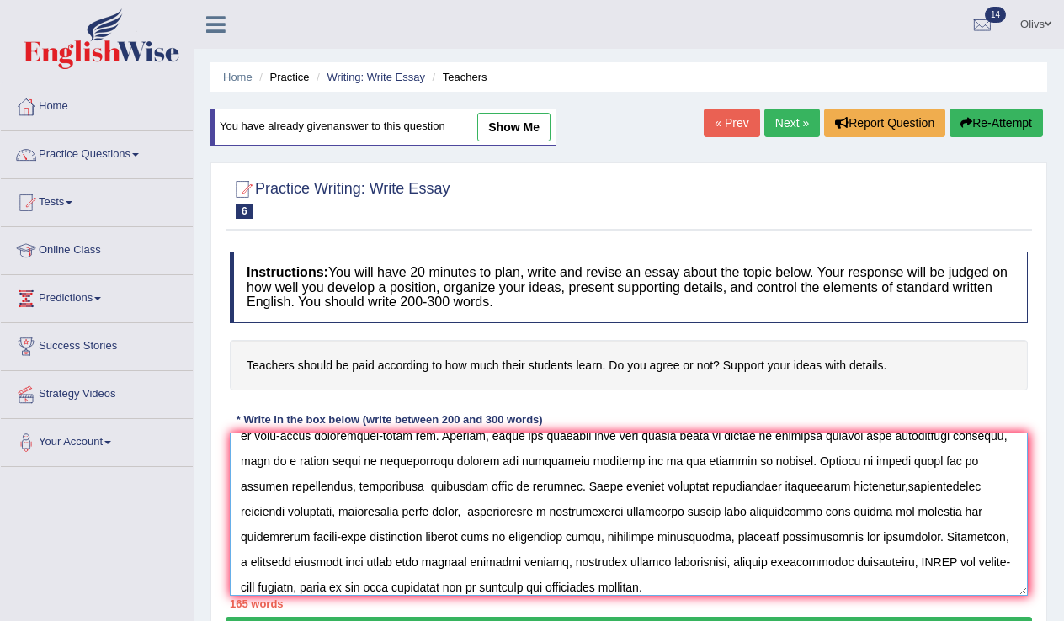
click at [770, 586] on textarea at bounding box center [629, 514] width 798 height 163
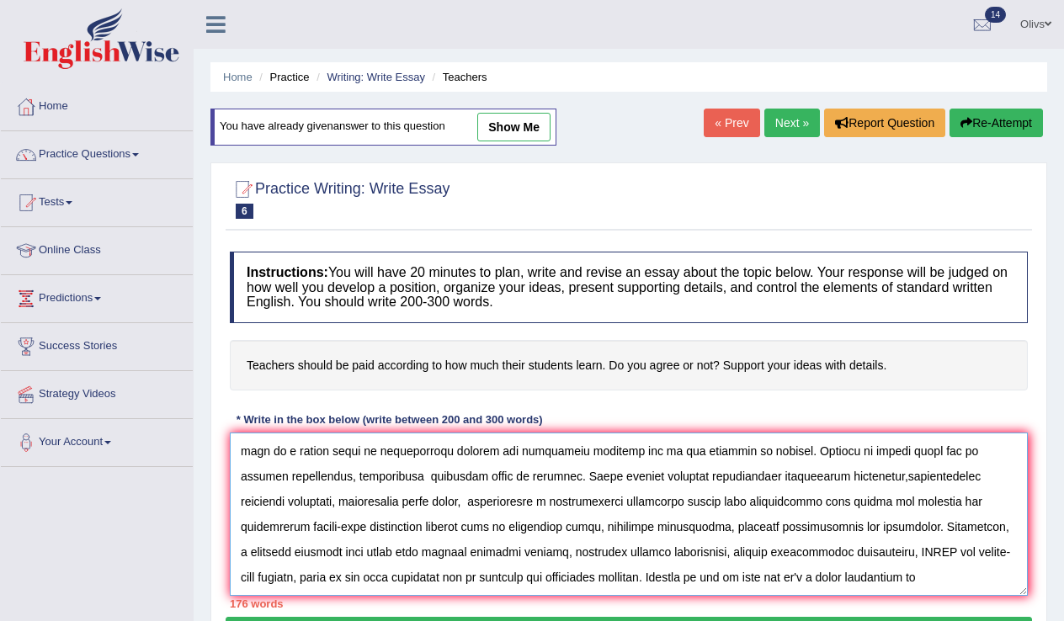
scroll to position [91, 0]
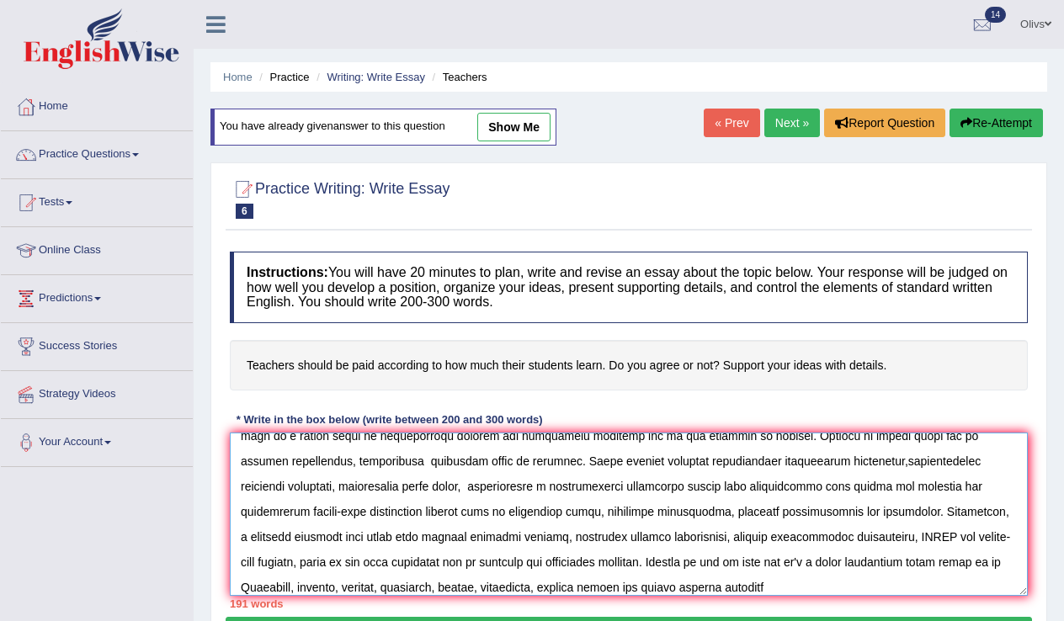
click at [890, 560] on textarea at bounding box center [629, 514] width 798 height 163
click at [861, 587] on textarea at bounding box center [629, 514] width 798 height 163
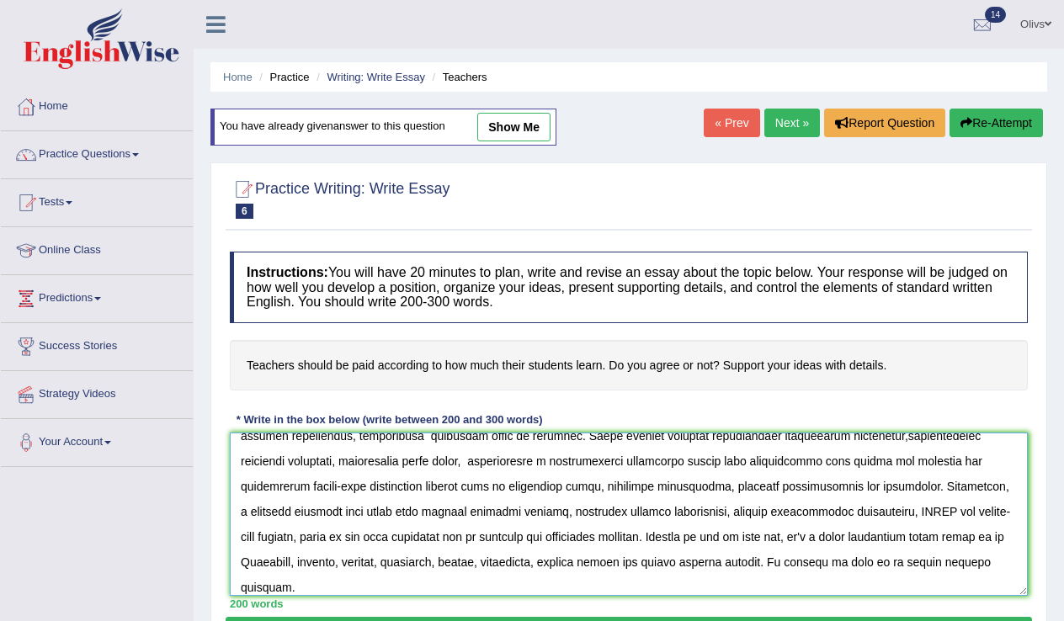
click at [1014, 578] on textarea at bounding box center [629, 514] width 798 height 163
type textarea "Paying teachers according to their students performance is a contentious issue …"
click at [1035, 555] on div "Practice Writing: Write Essay 6 Teachers Instructions: You will have 20 minutes…" at bounding box center [629, 413] width 837 height 501
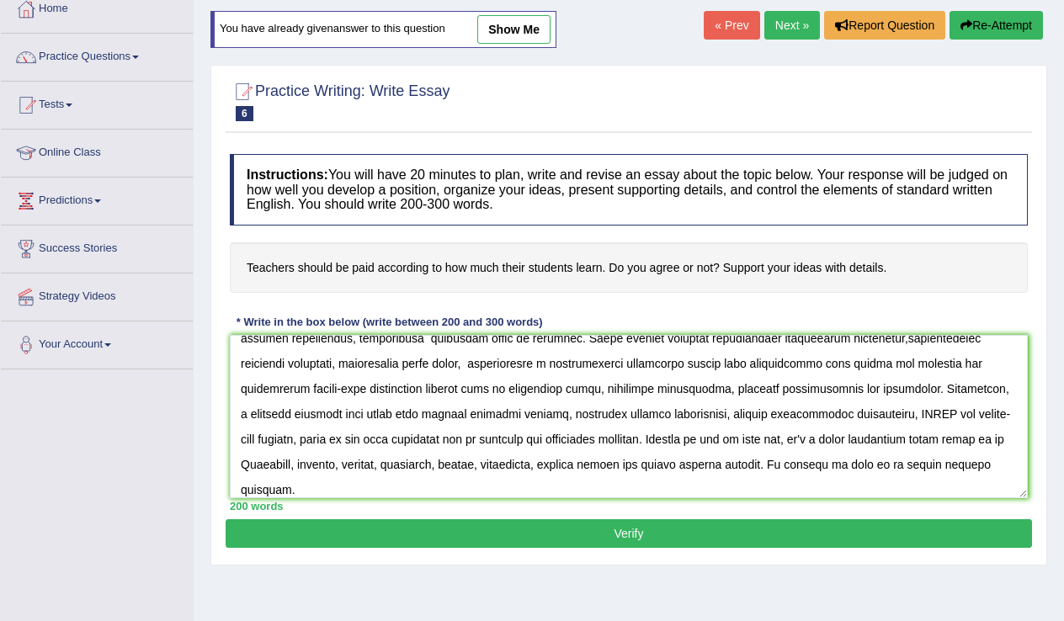
scroll to position [268, 0]
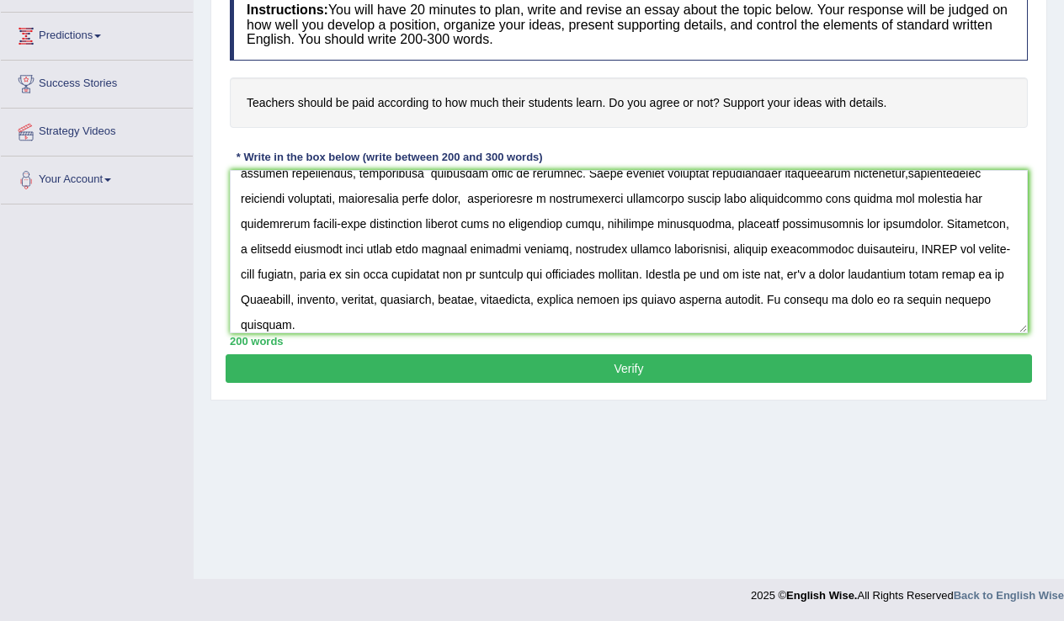
click at [761, 363] on button "Verify" at bounding box center [629, 368] width 807 height 29
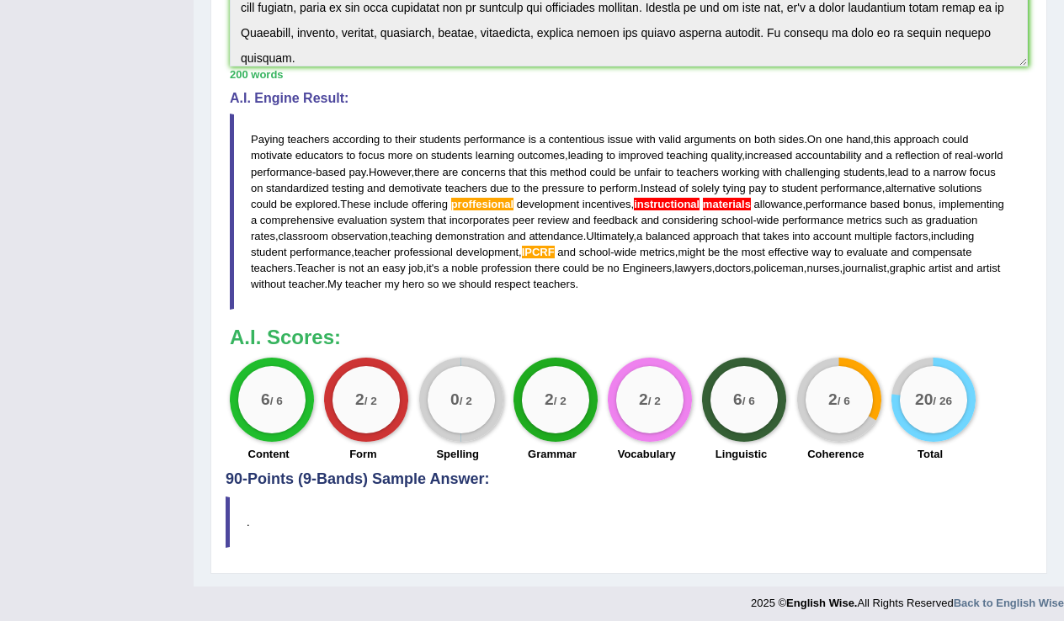
scroll to position [497, 0]
